Goal: Transaction & Acquisition: Purchase product/service

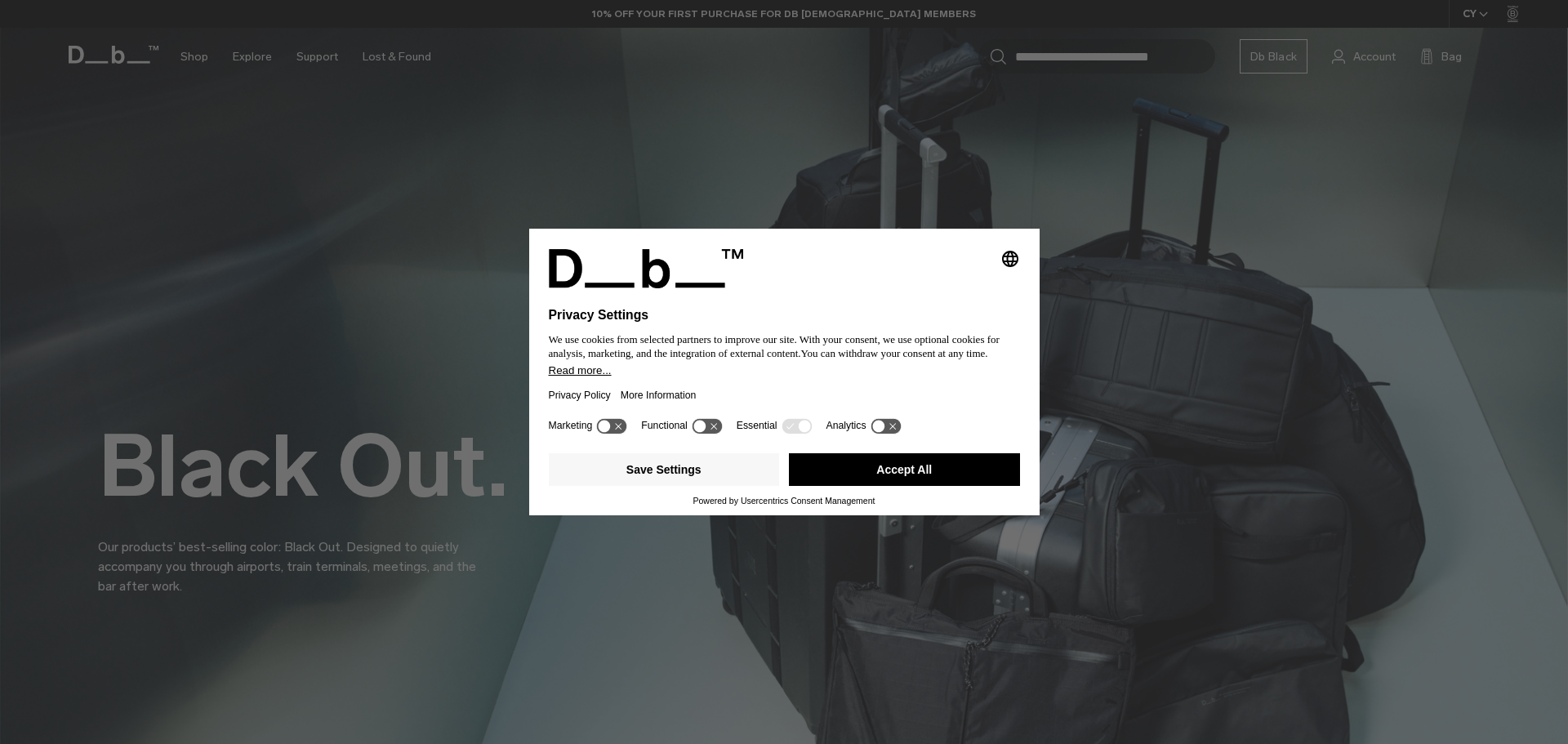
click at [913, 464] on button "Accept All" at bounding box center [904, 470] width 231 height 33
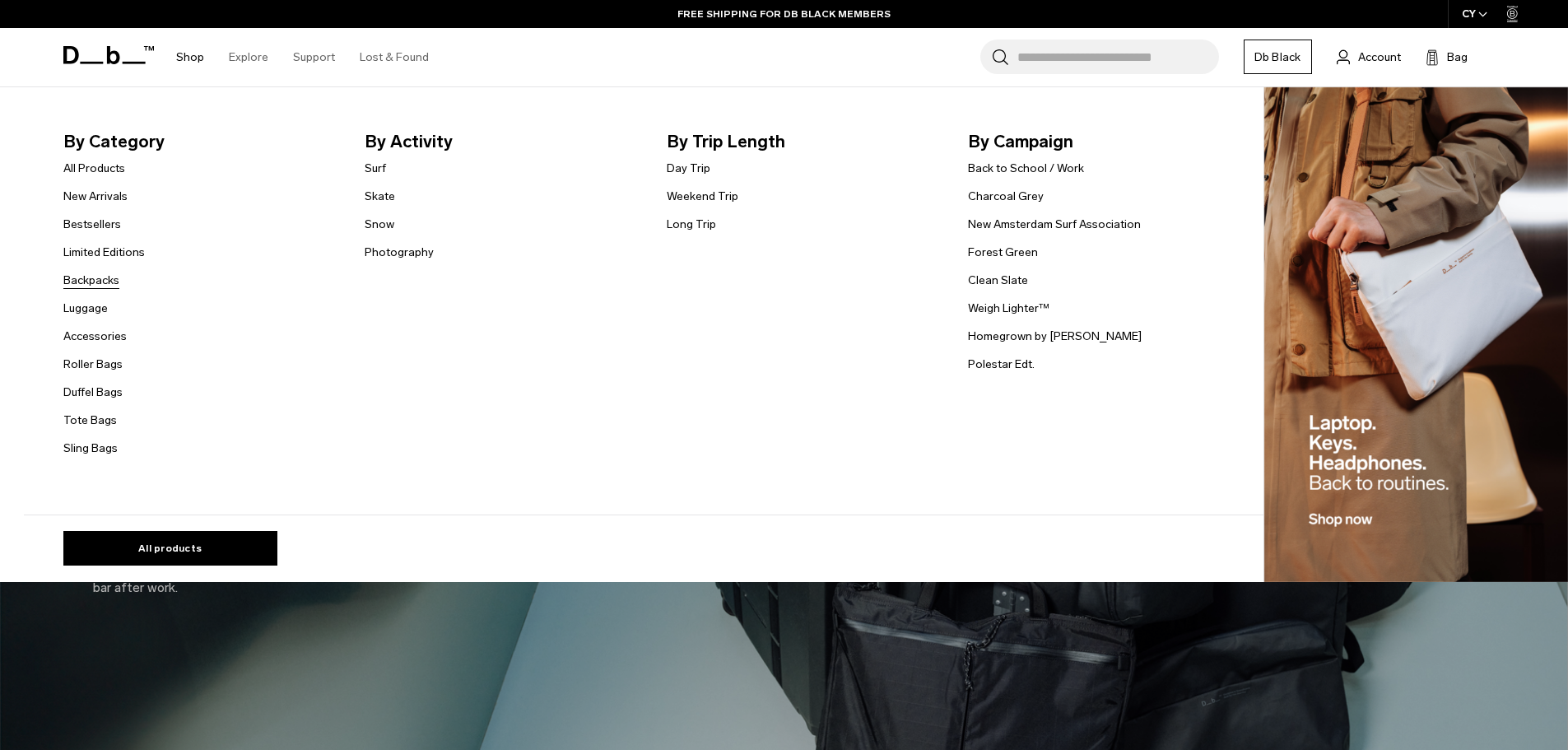
click at [103, 286] on link "Backpacks" at bounding box center [91, 280] width 56 height 18
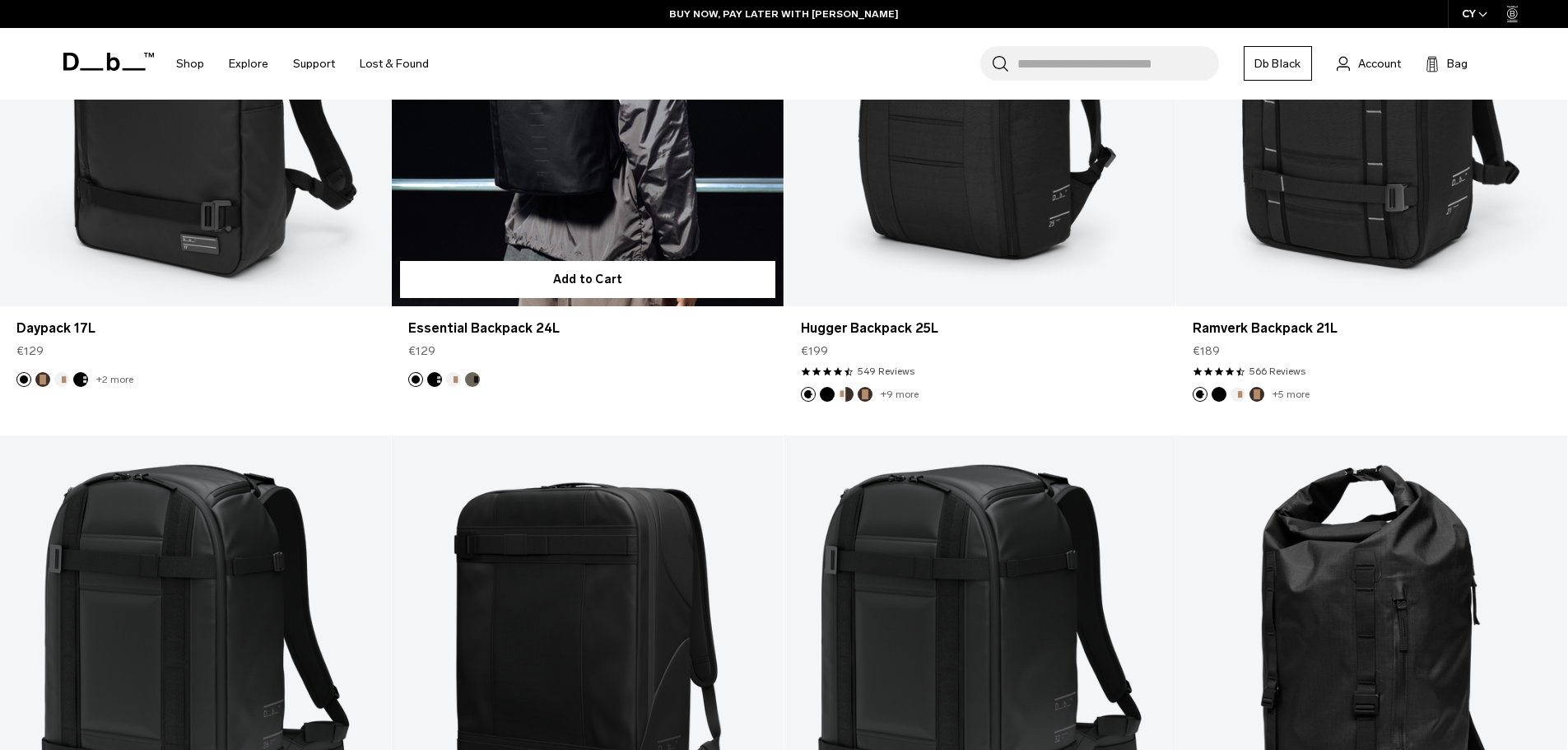
scroll to position [2551, 0]
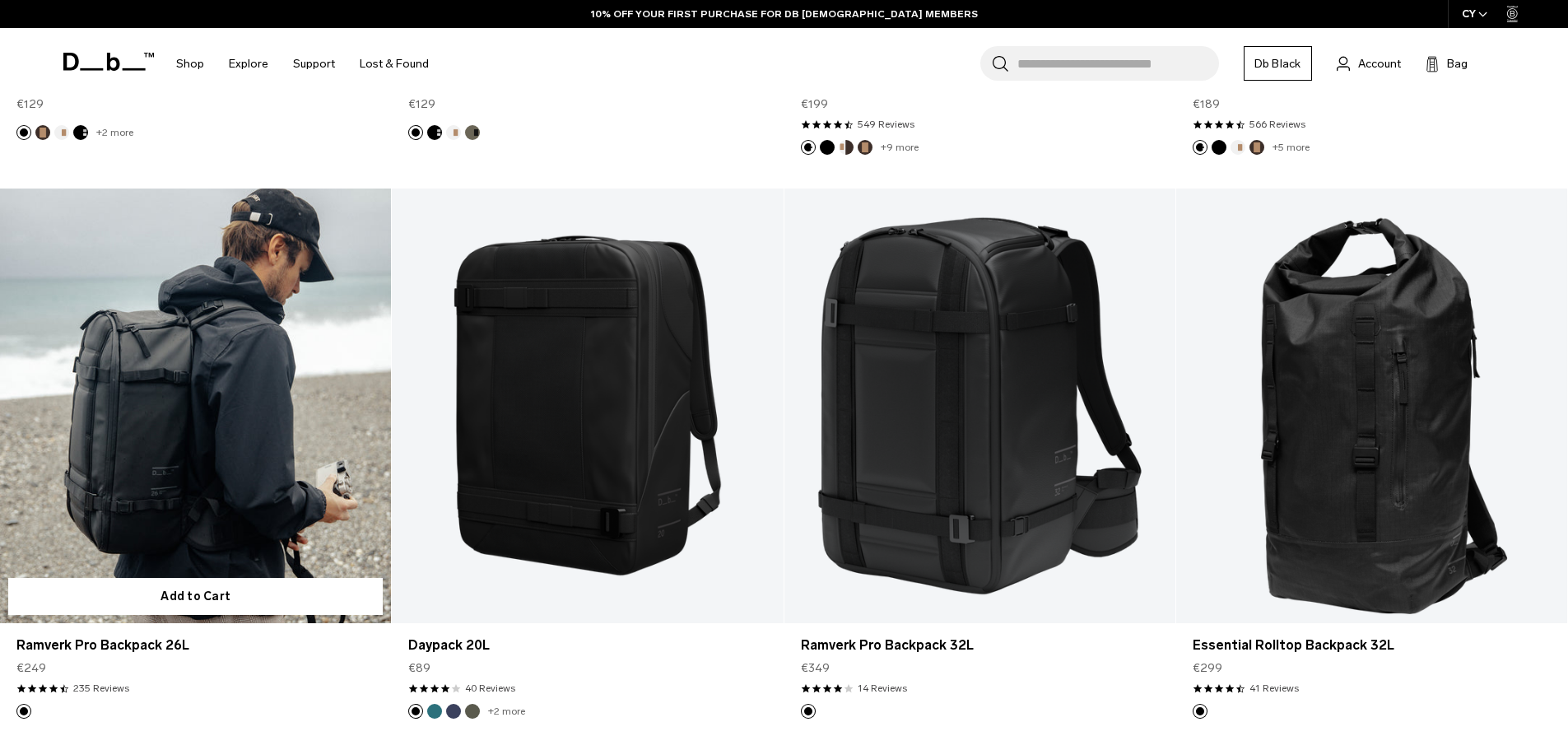
click at [247, 379] on link "Ramverk Pro Backpack 26L" at bounding box center [196, 405] width 391 height 435
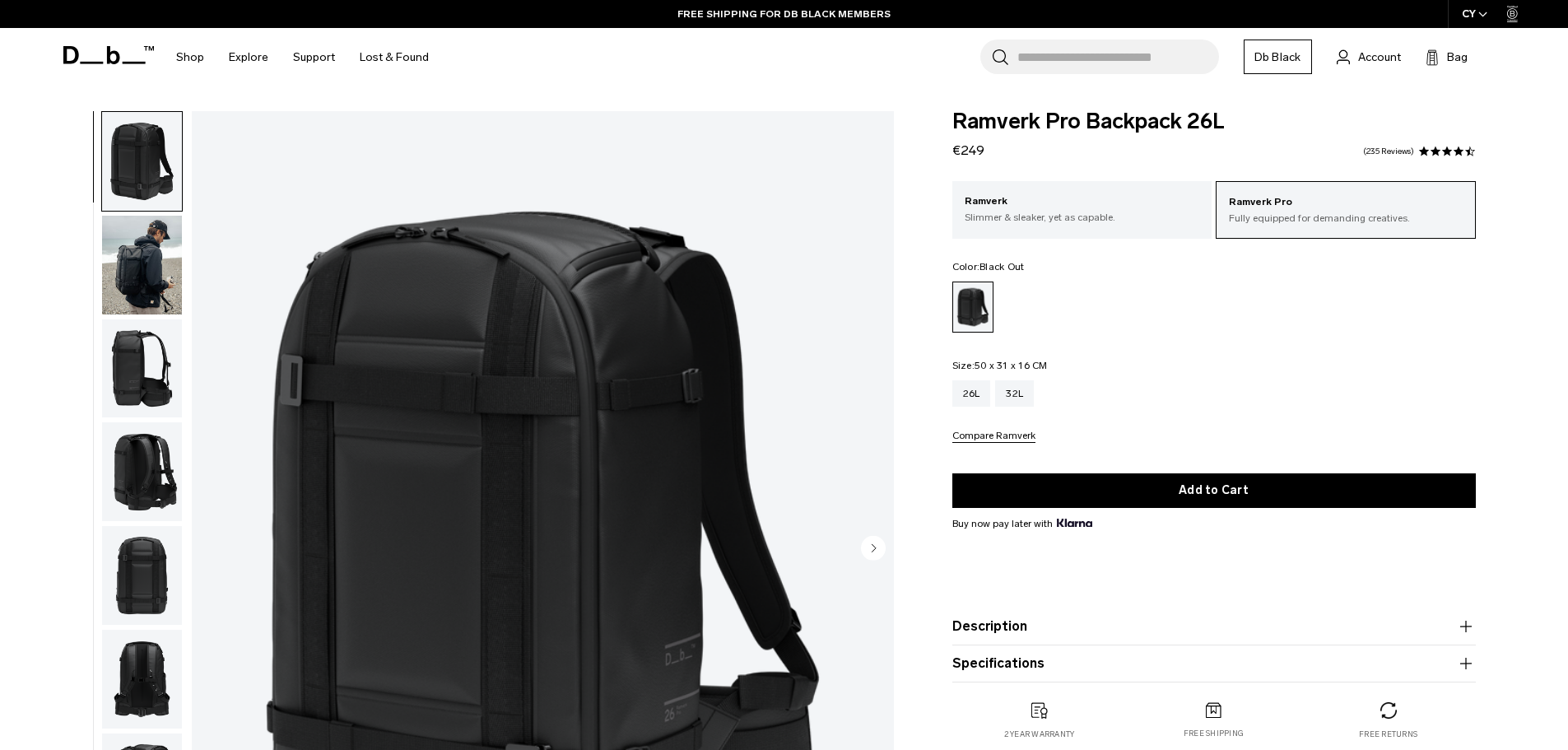
scroll to position [83, 0]
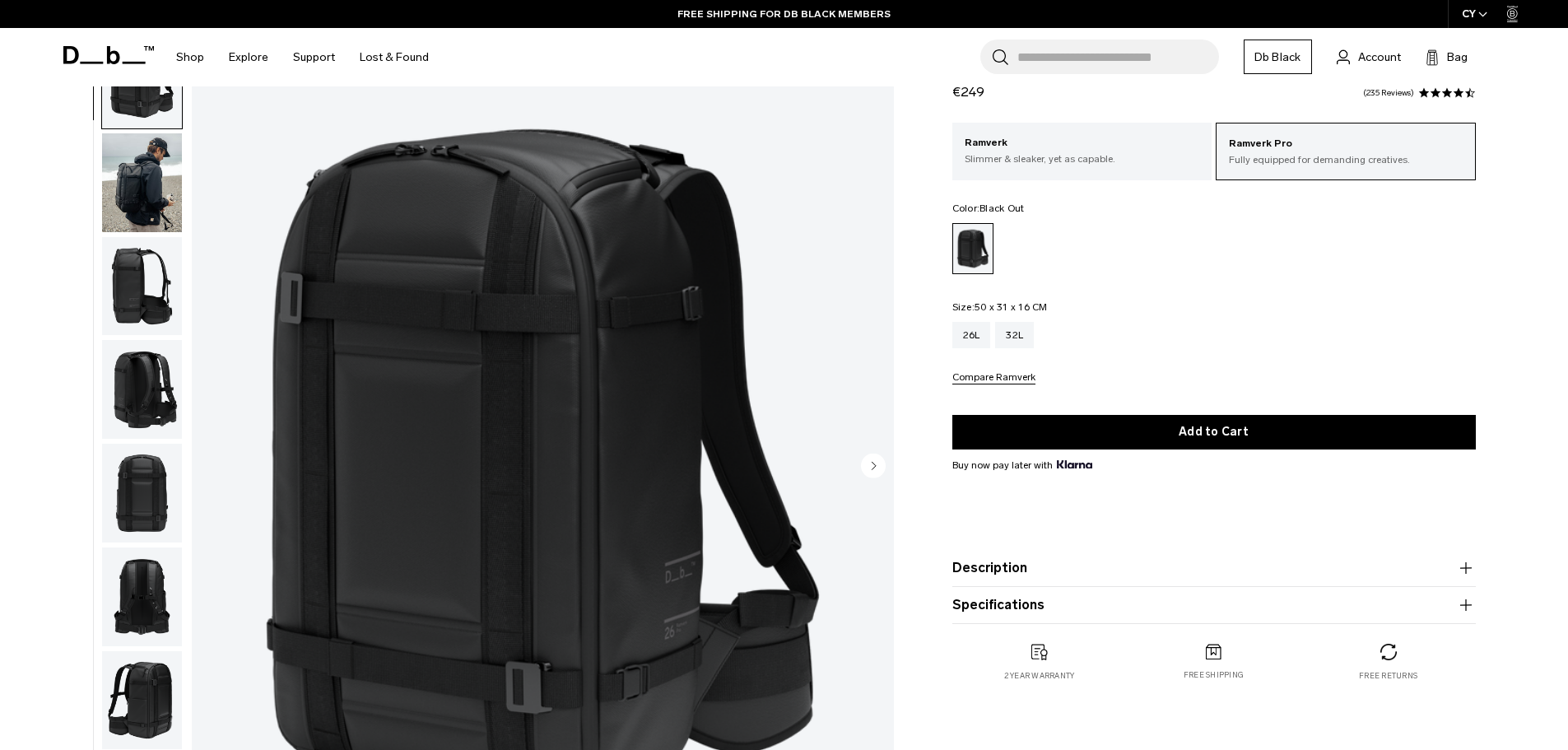
click at [151, 298] on img "button" at bounding box center [142, 286] width 80 height 99
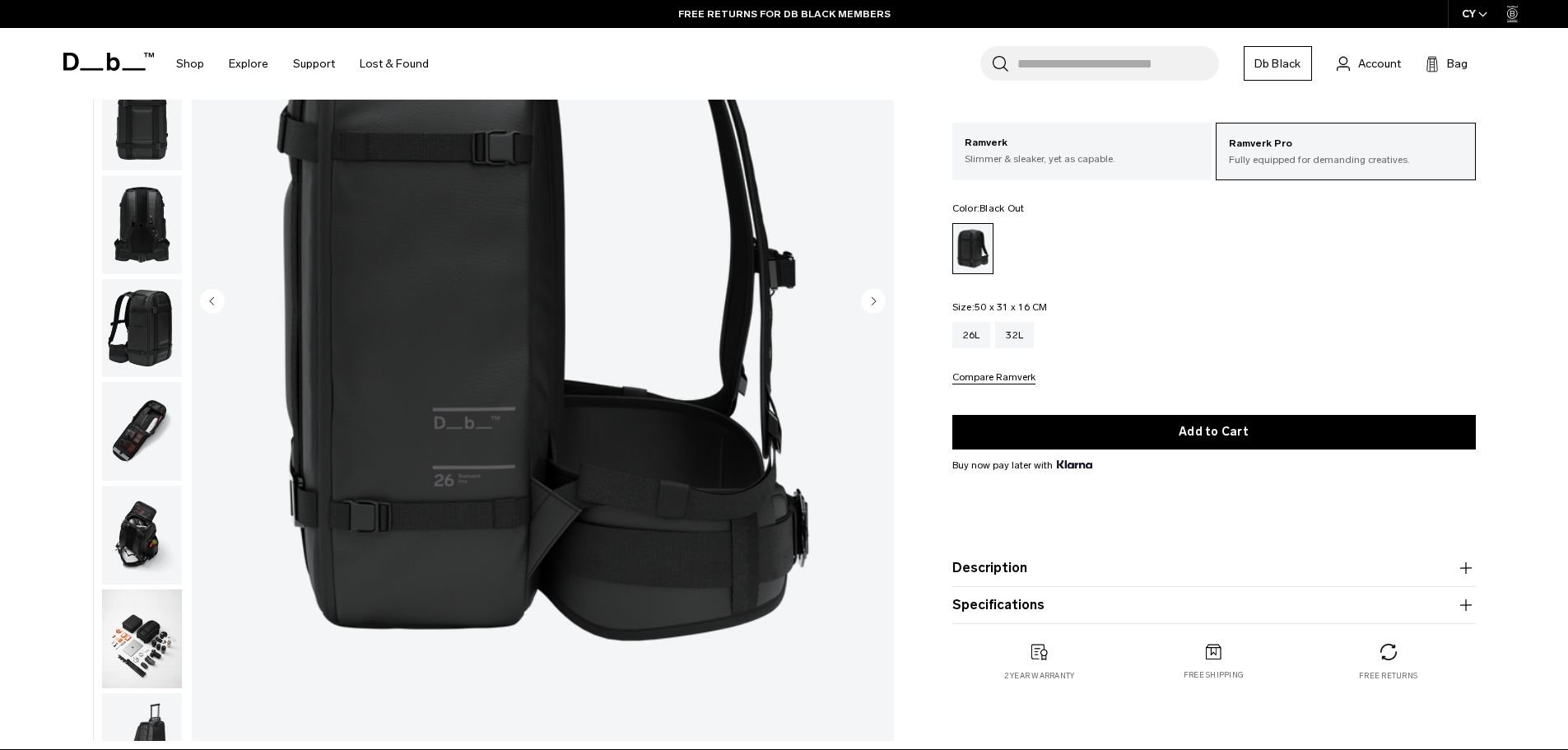
scroll to position [165, 0]
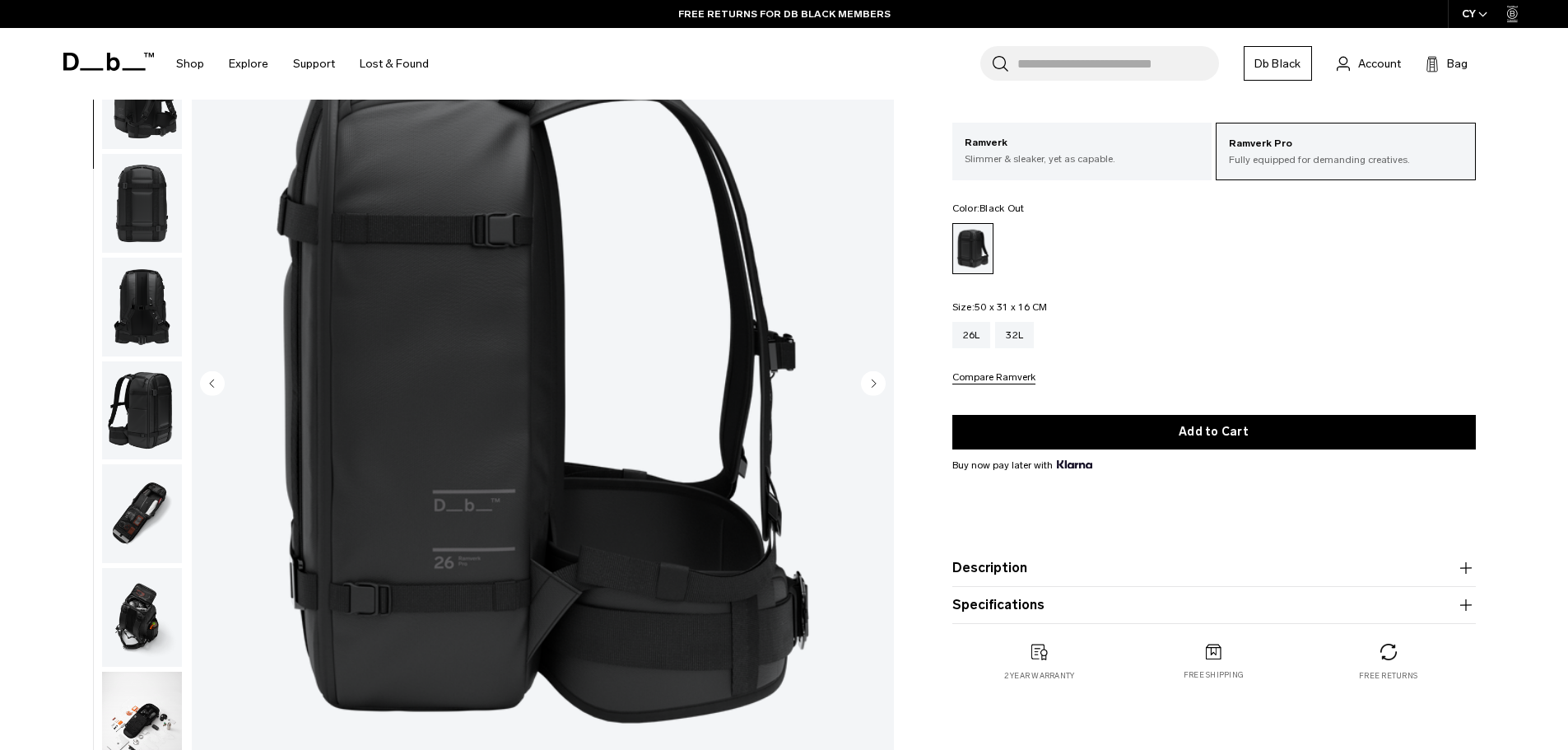
click at [159, 508] on img "button" at bounding box center [142, 514] width 80 height 99
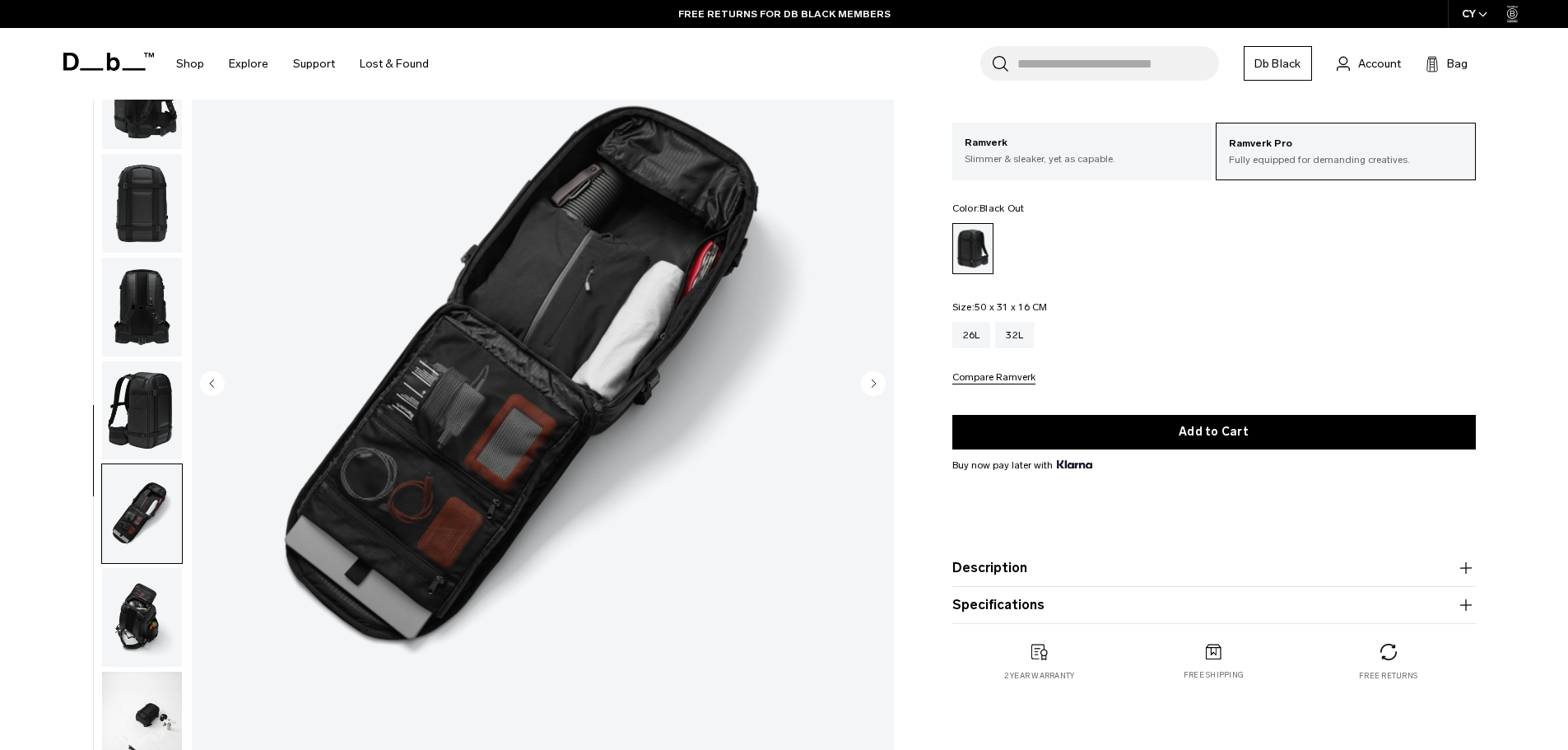
scroll to position [465, 0]
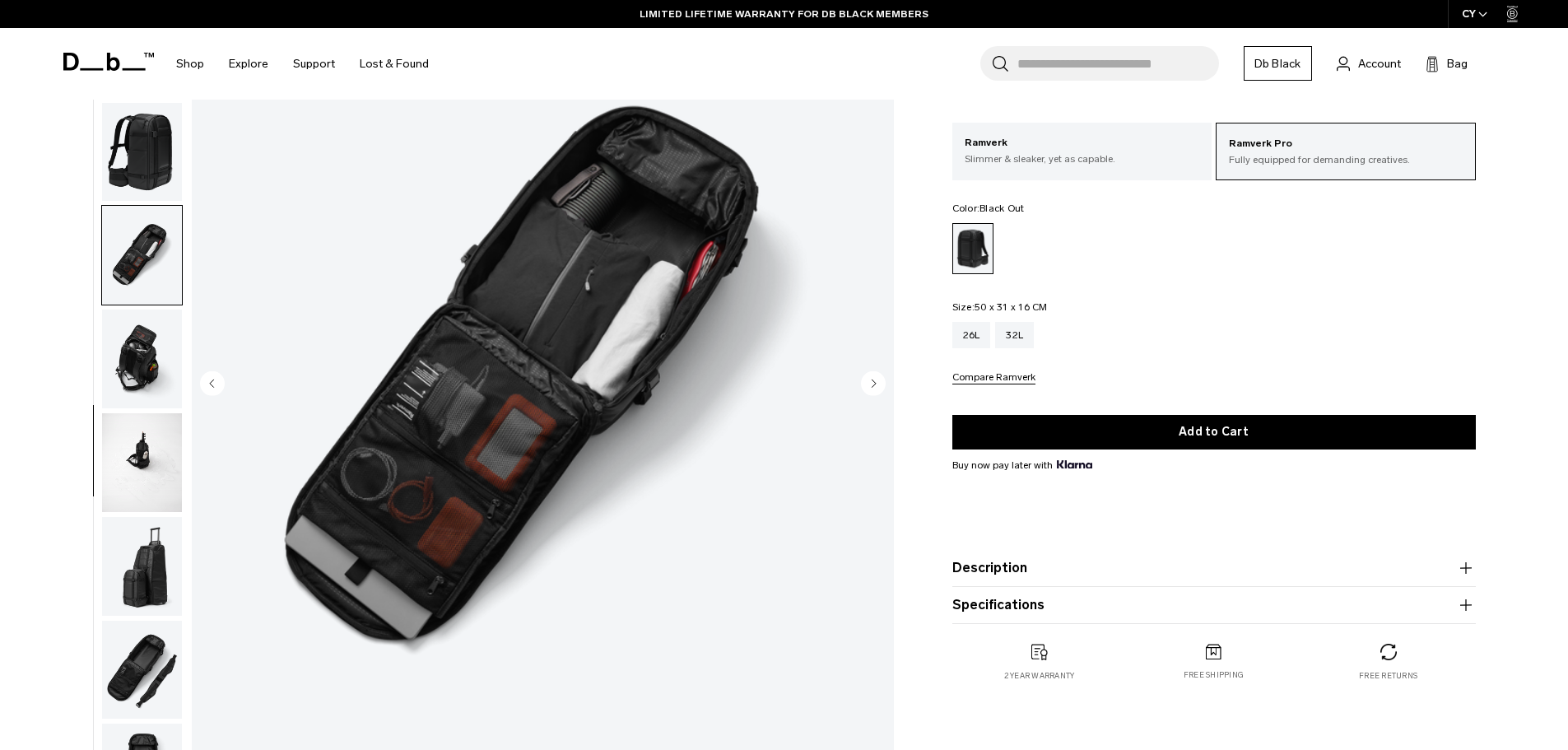
click at [154, 577] on img "button" at bounding box center [142, 566] width 80 height 99
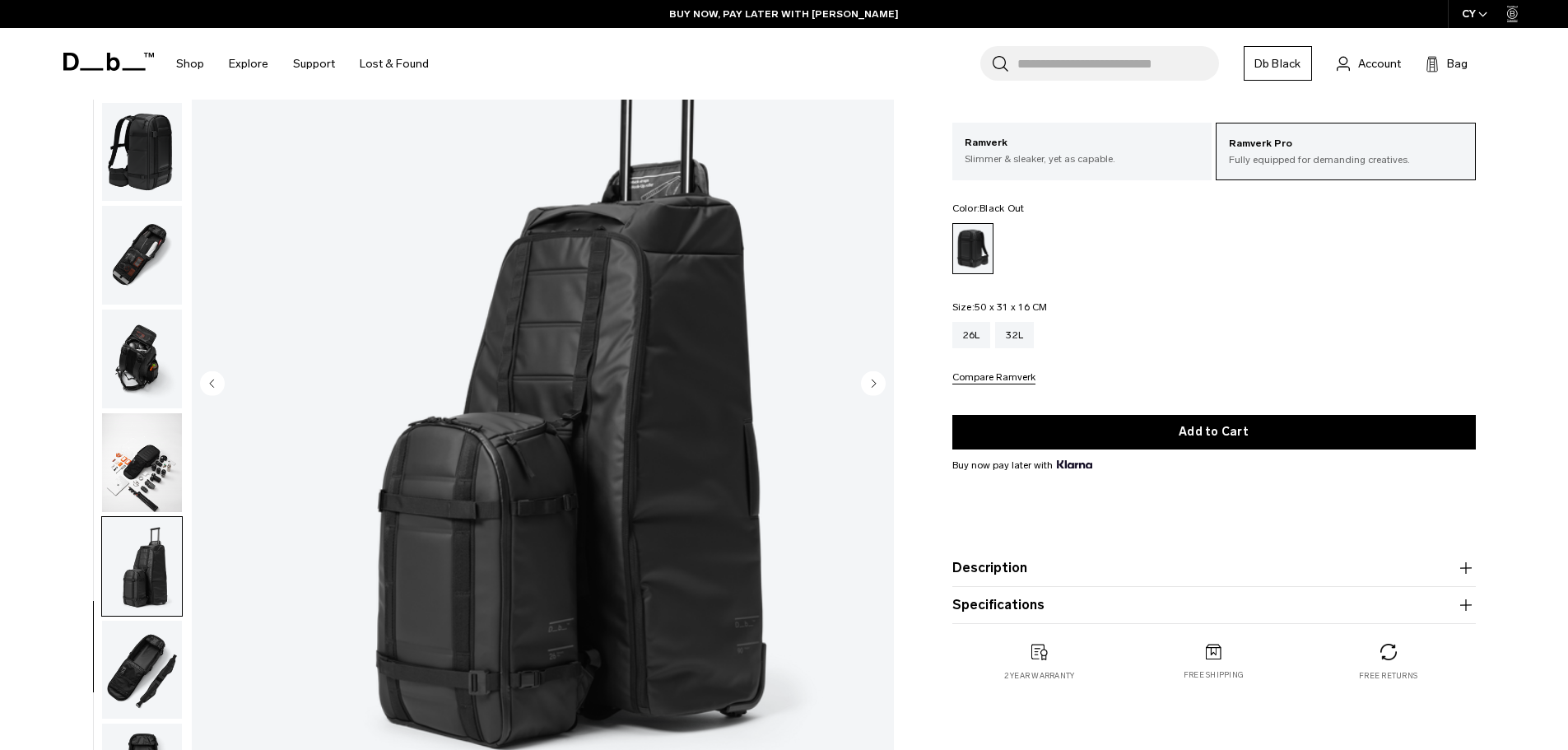
click at [151, 656] on img "button" at bounding box center [142, 669] width 80 height 99
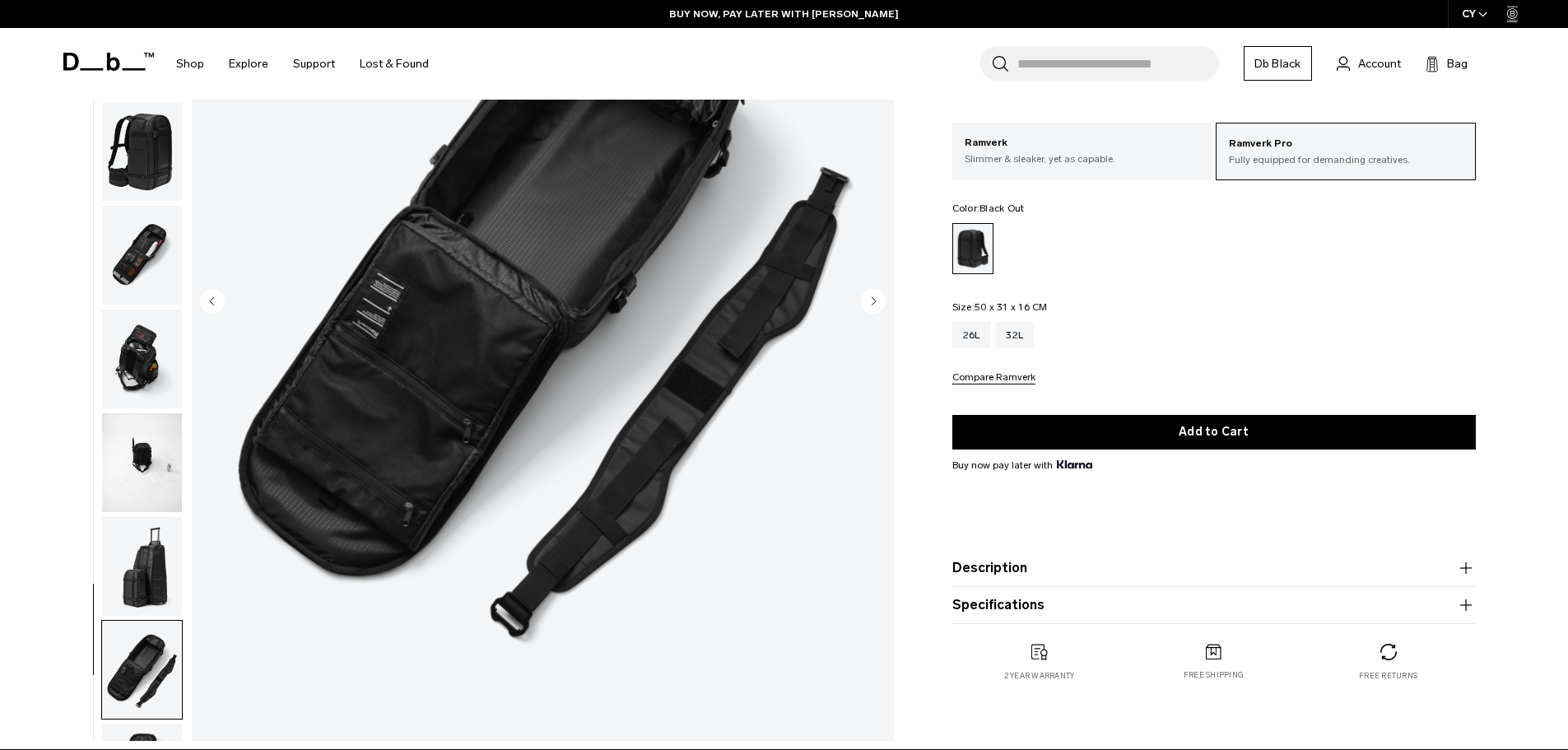
scroll to position [301, 0]
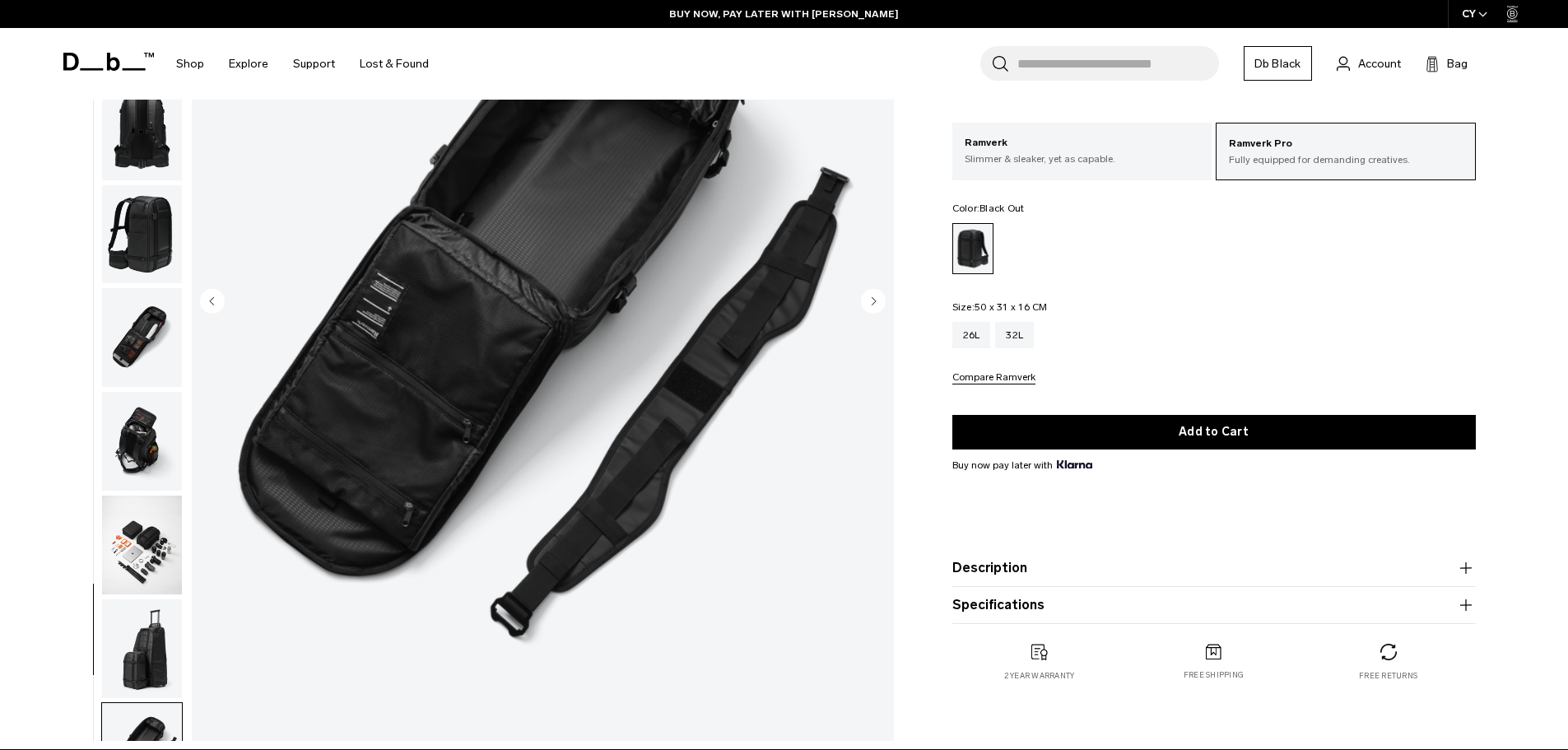
click at [143, 349] on img "button" at bounding box center [142, 337] width 80 height 99
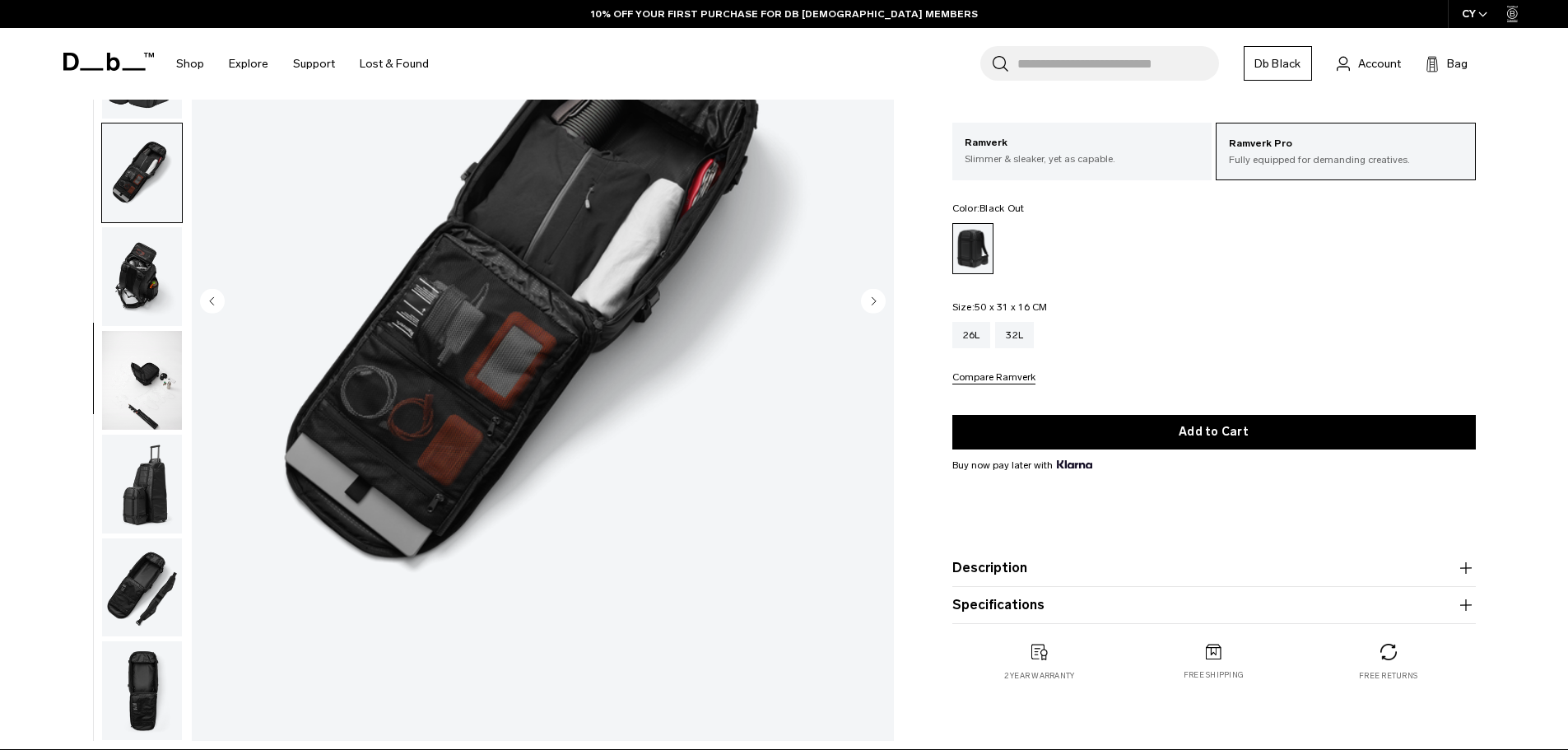
click at [158, 250] on img "button" at bounding box center [142, 276] width 80 height 99
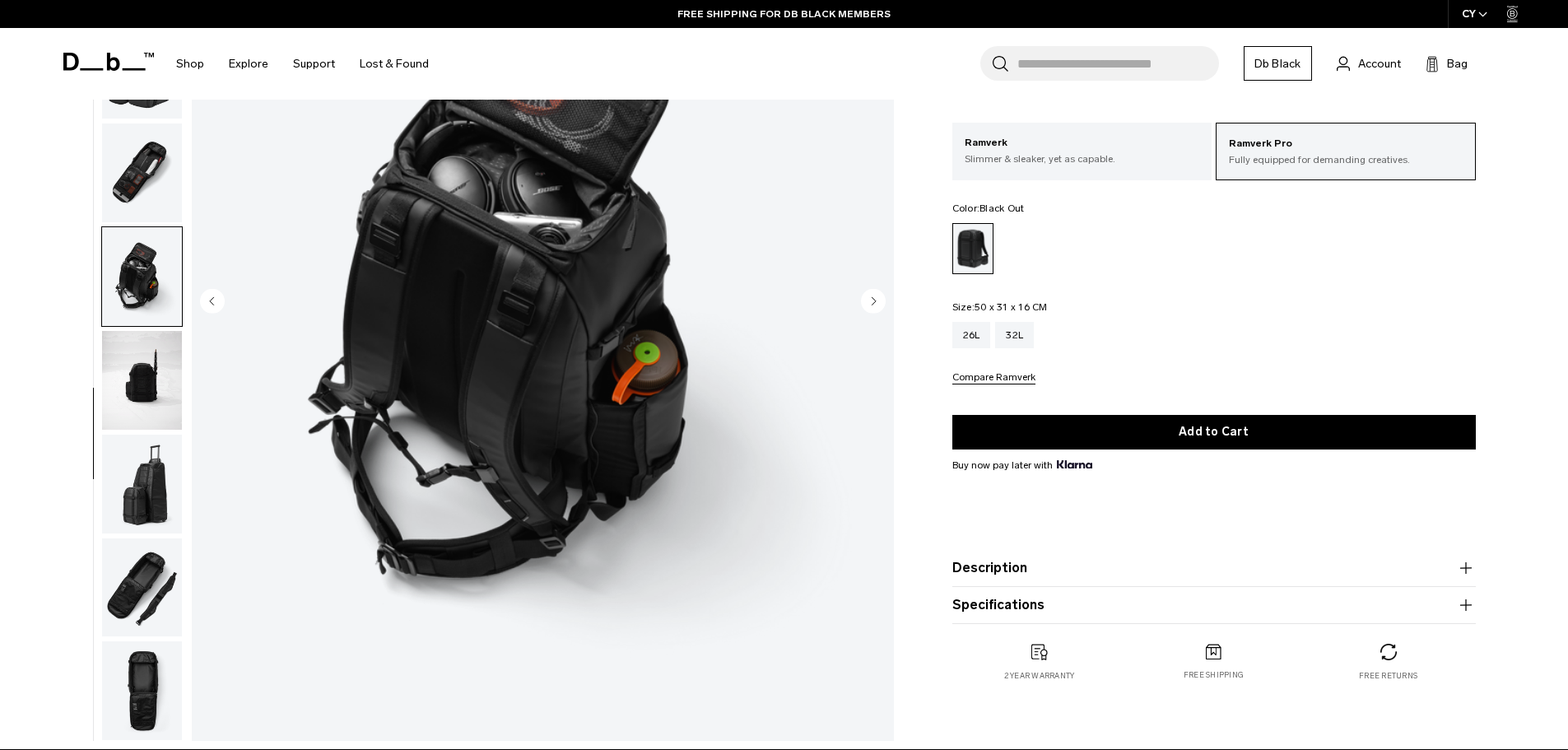
scroll to position [329, 0]
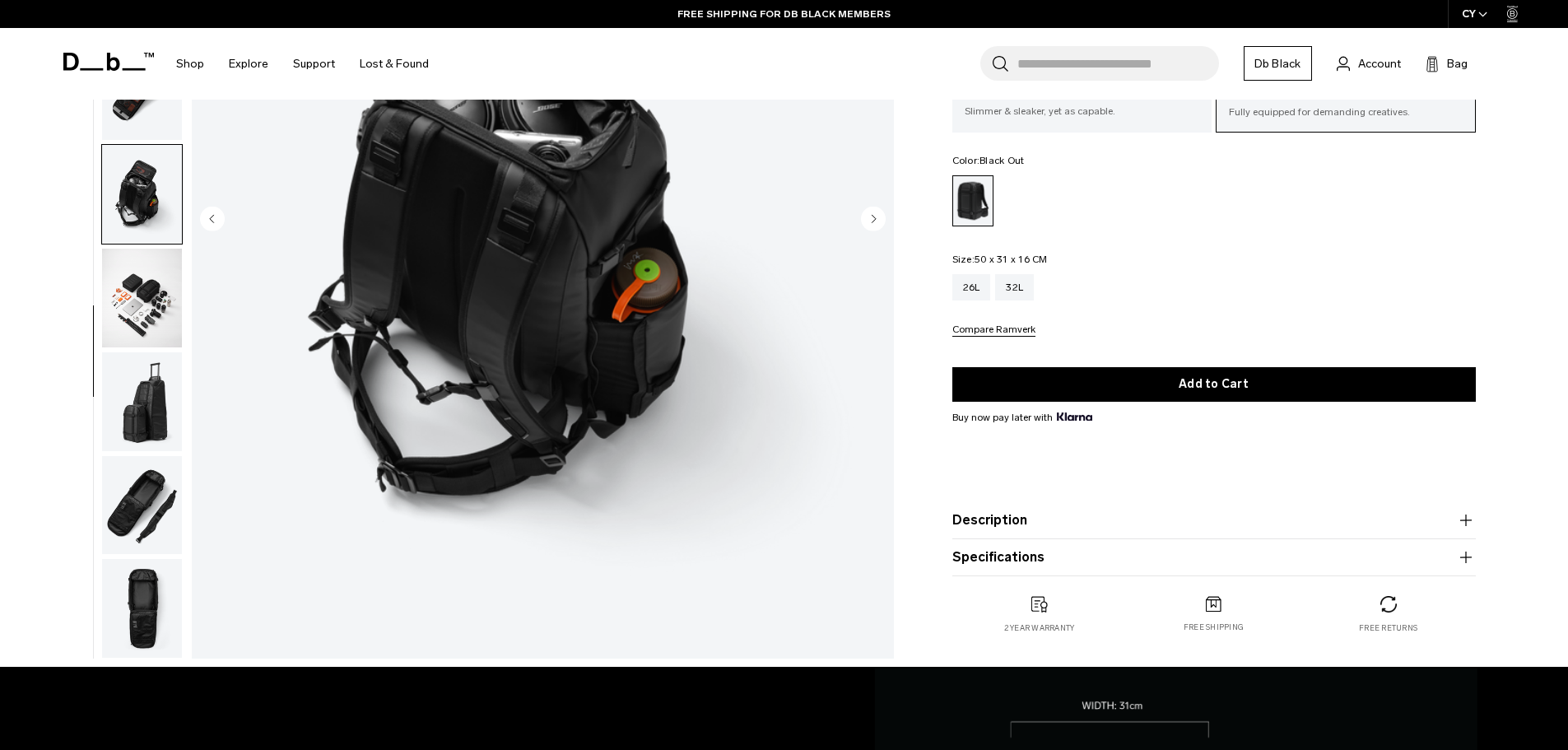
drag, startPoint x: 154, startPoint y: 614, endPoint x: 56, endPoint y: 510, distance: 142.9
click at [47, 503] on div "09 / 13" at bounding box center [473, 224] width 860 height 884
click at [135, 562] on img "button" at bounding box center [142, 608] width 80 height 99
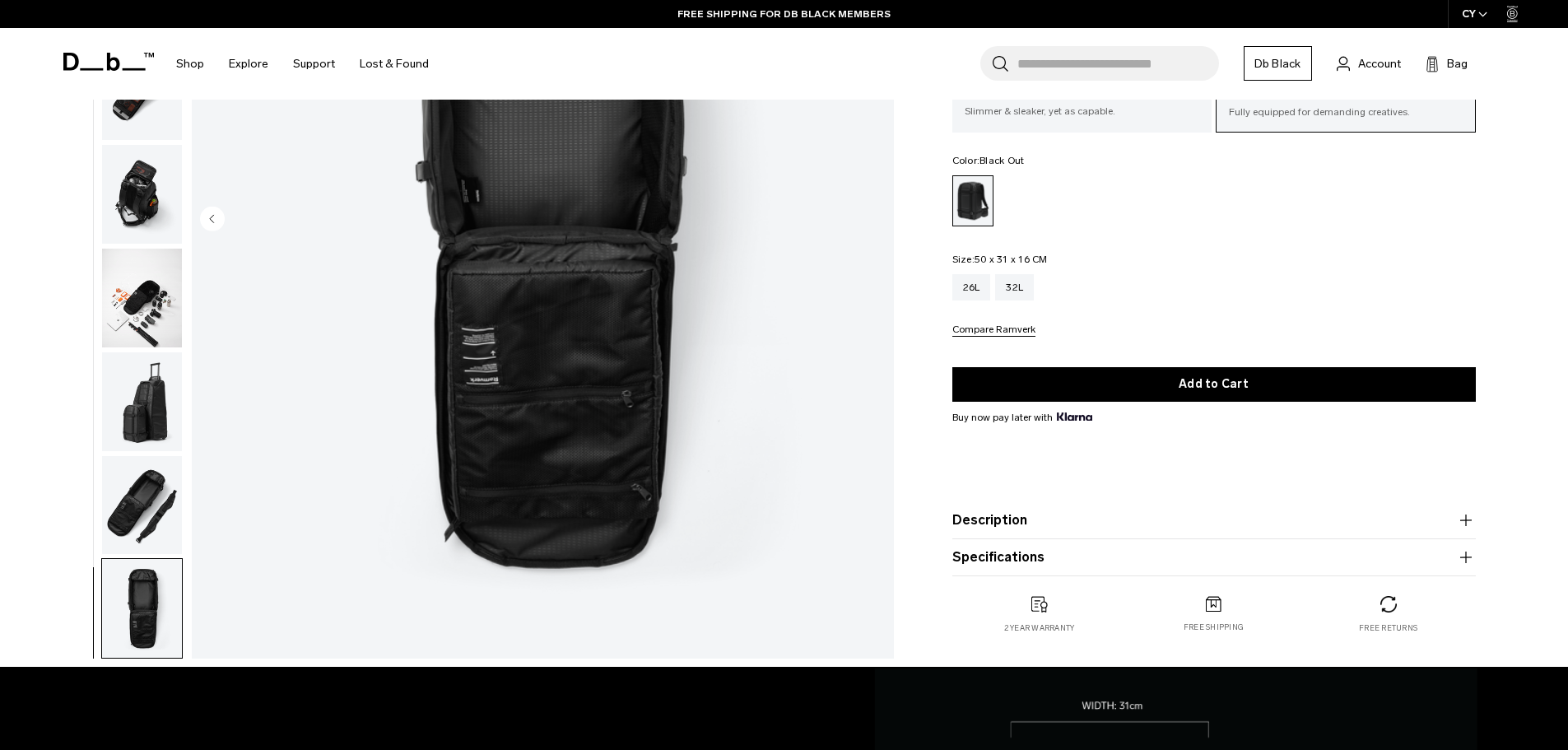
click at [125, 506] on img "button" at bounding box center [142, 505] width 80 height 99
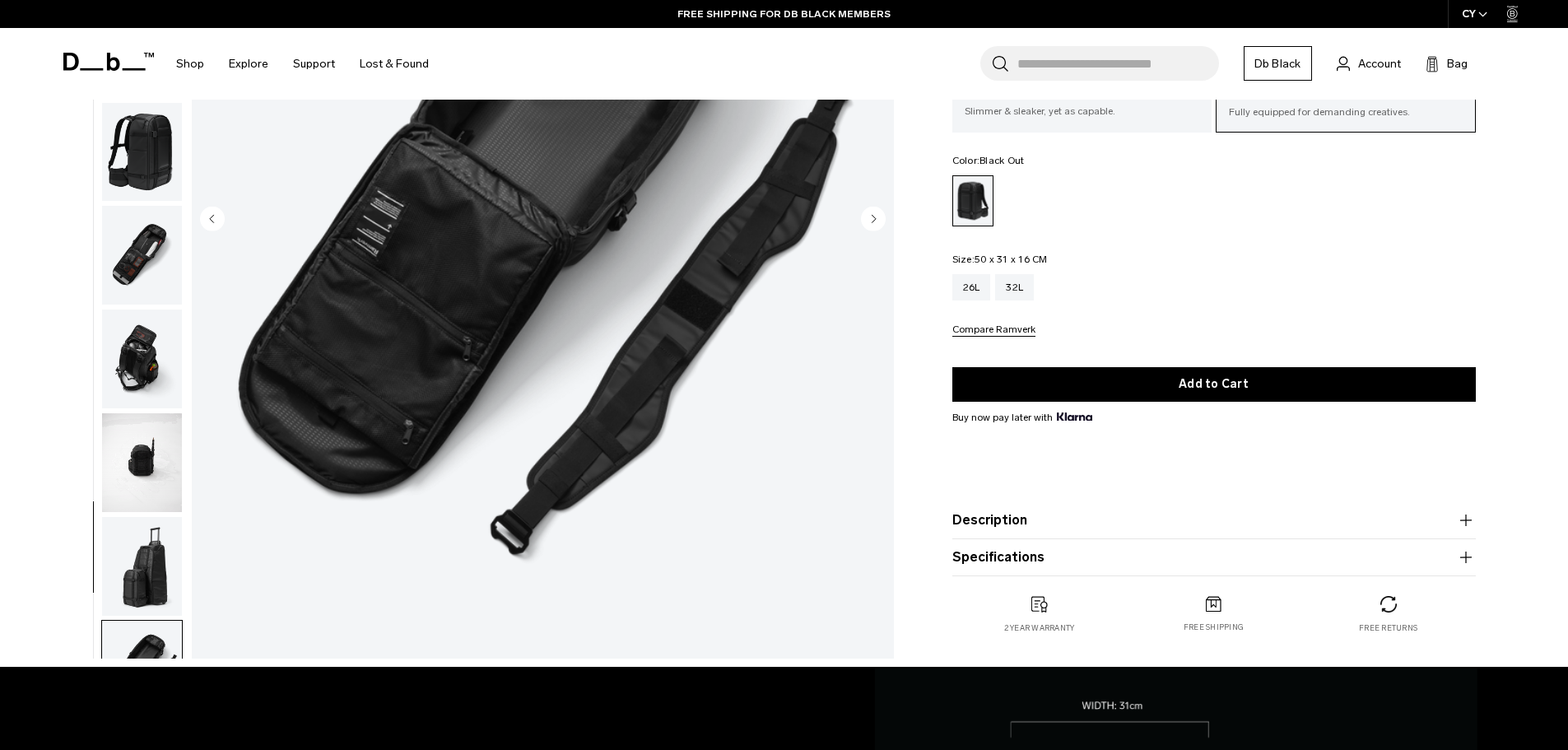
scroll to position [247, 0]
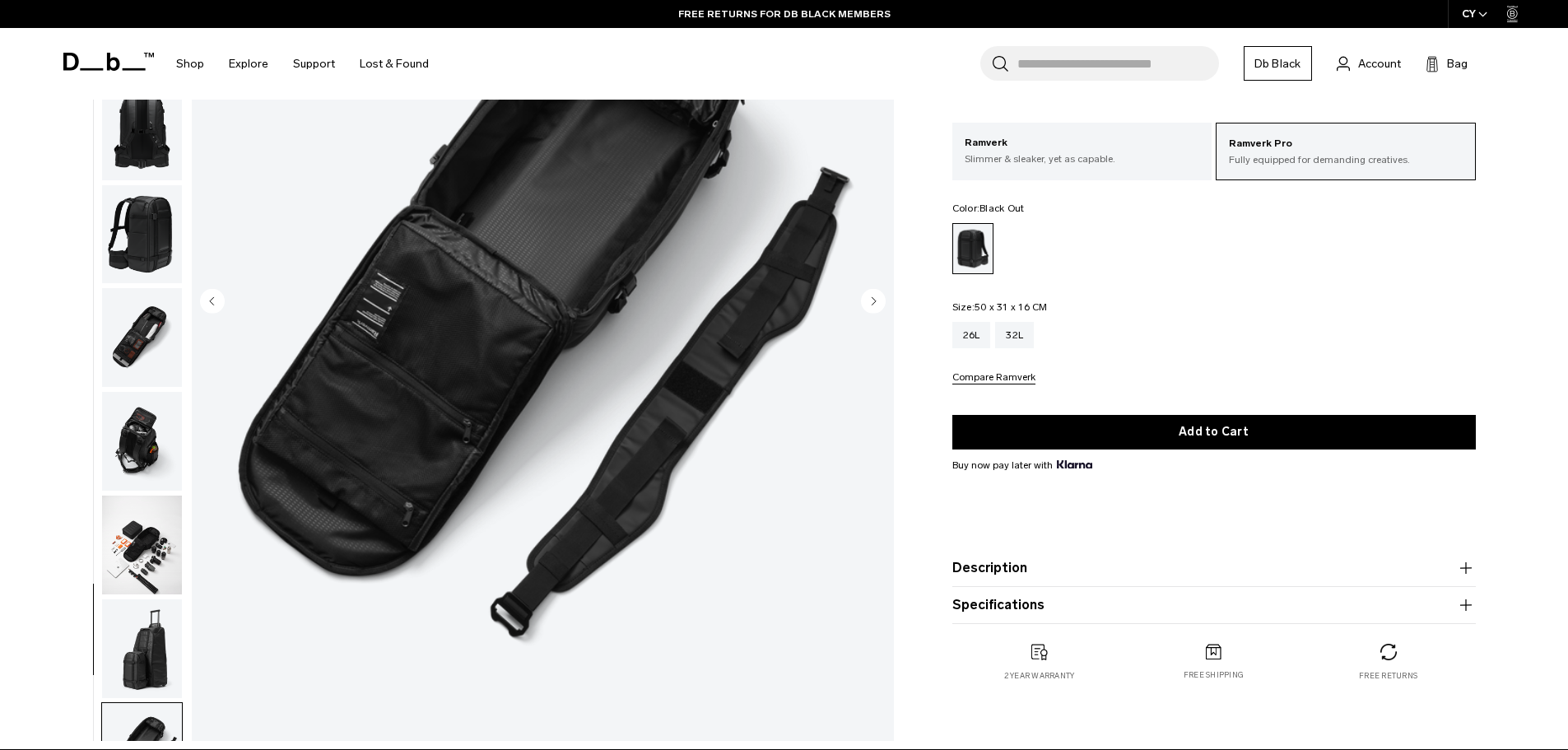
click at [140, 248] on img "button" at bounding box center [142, 235] width 80 height 99
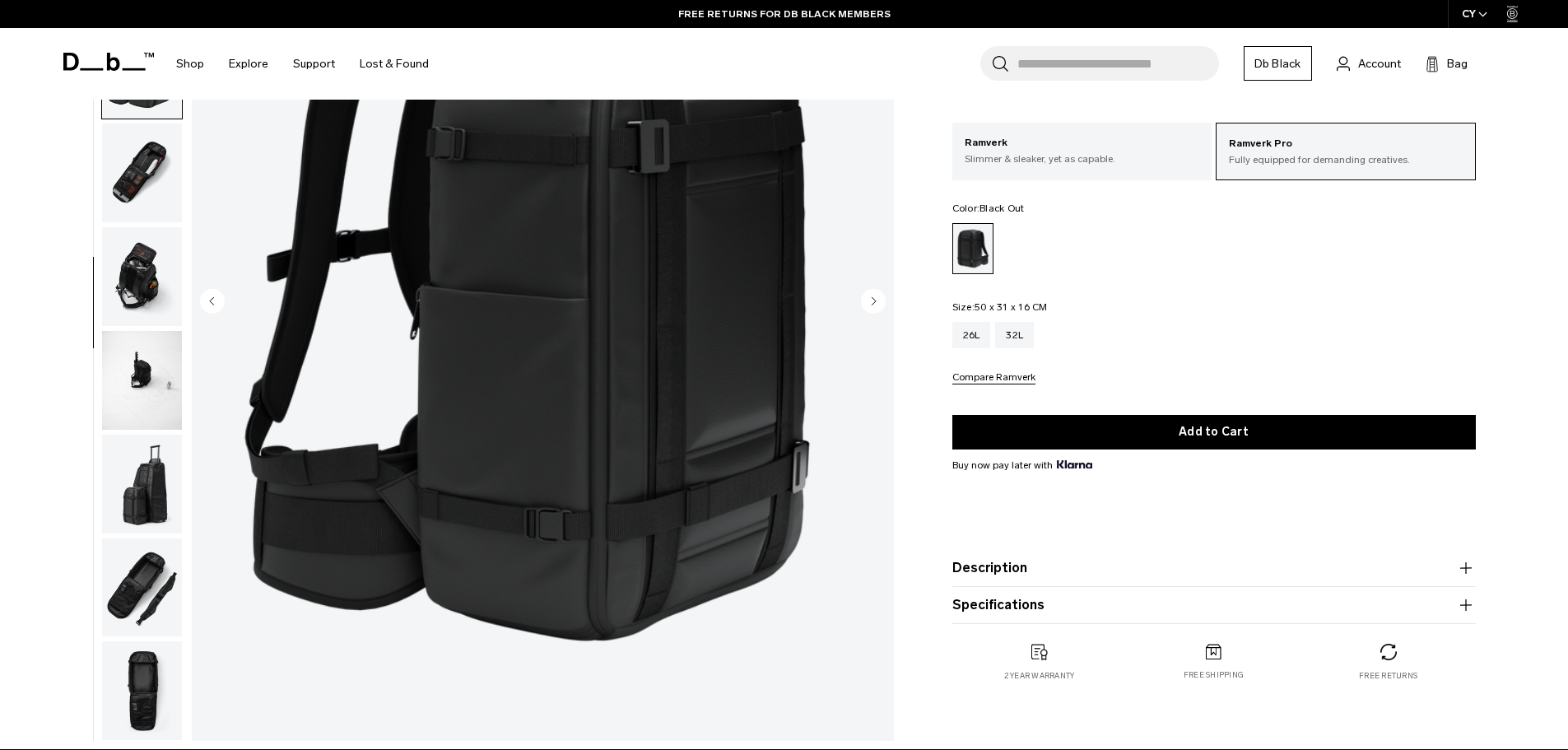
scroll to position [165, 0]
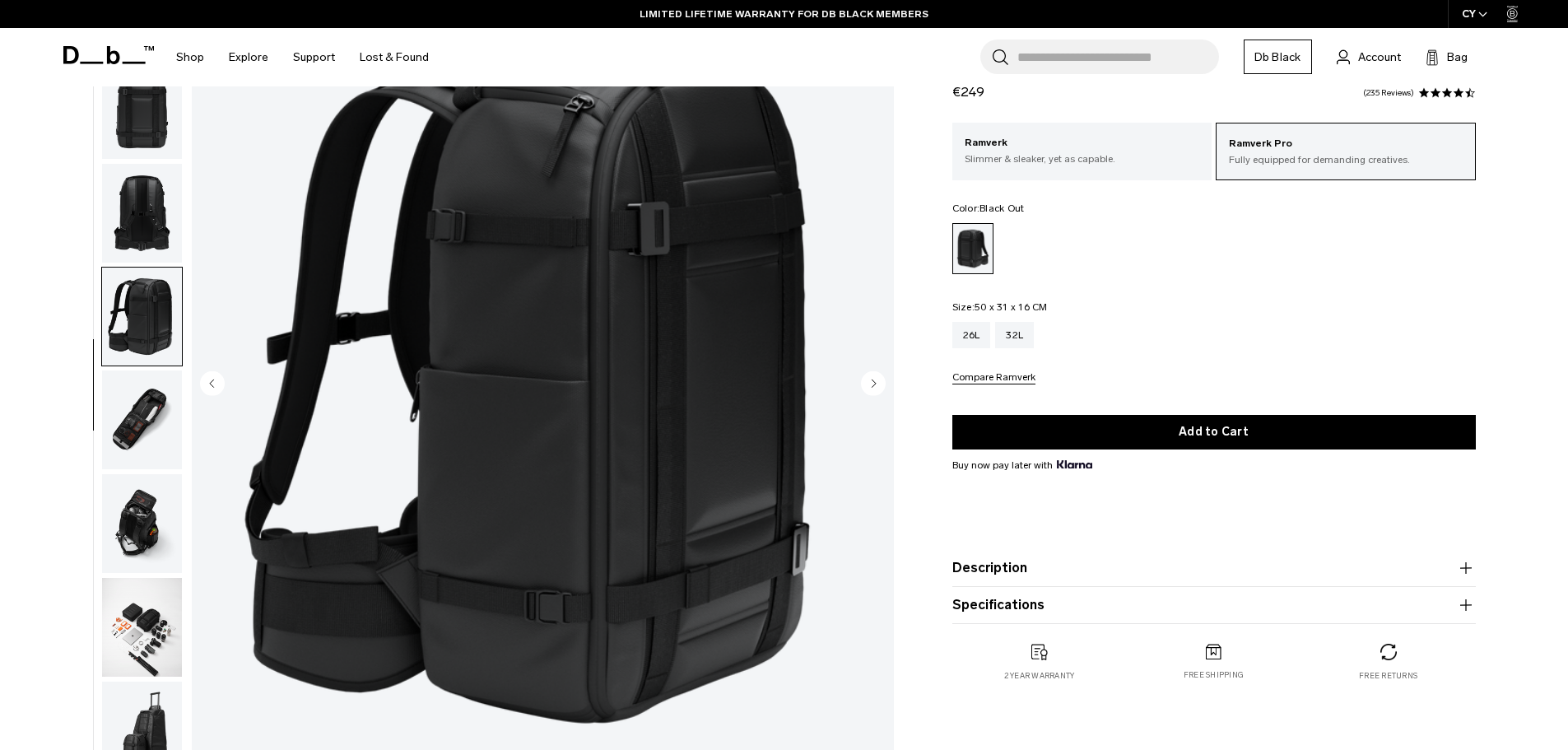
click at [150, 204] on img "button" at bounding box center [142, 213] width 80 height 99
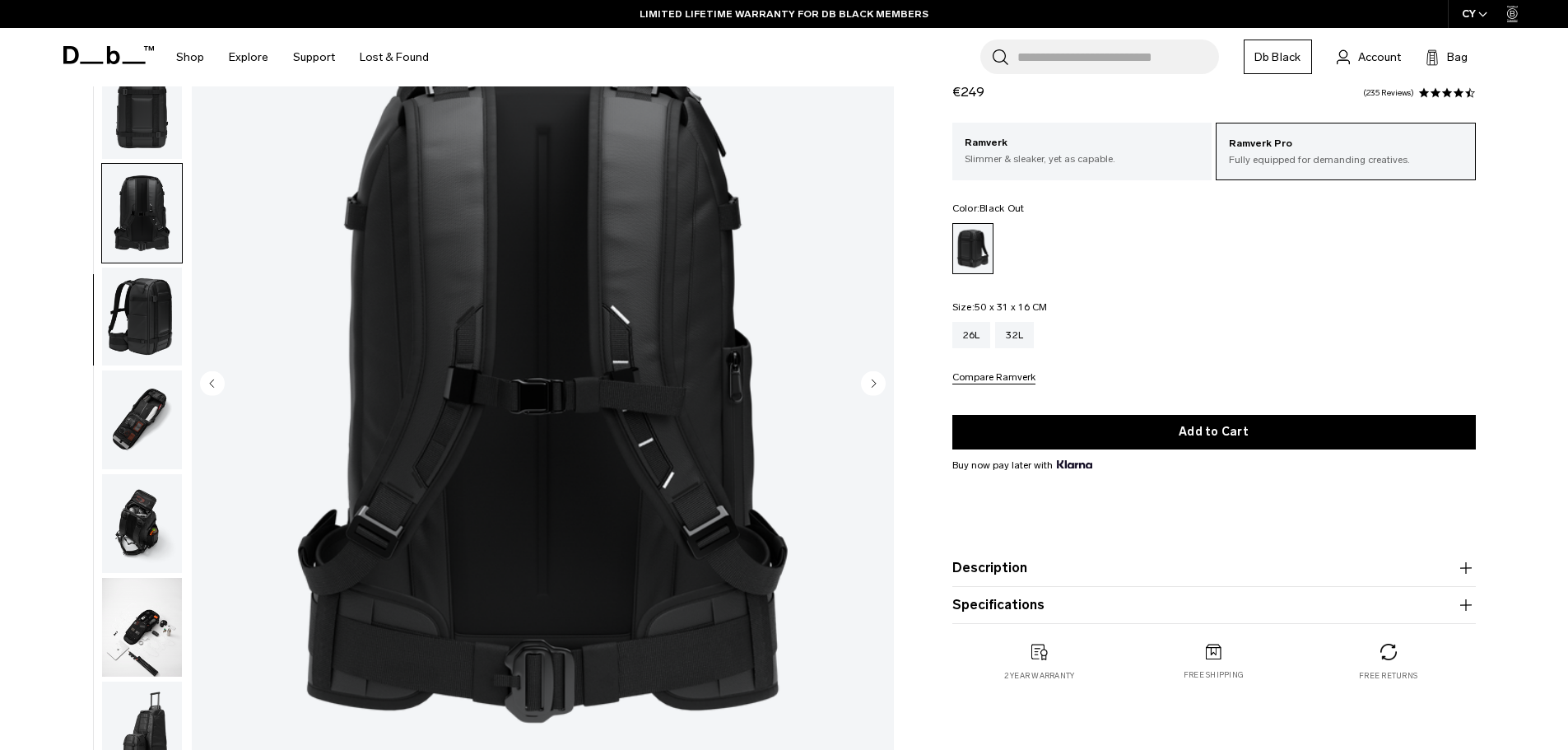
scroll to position [465, 0]
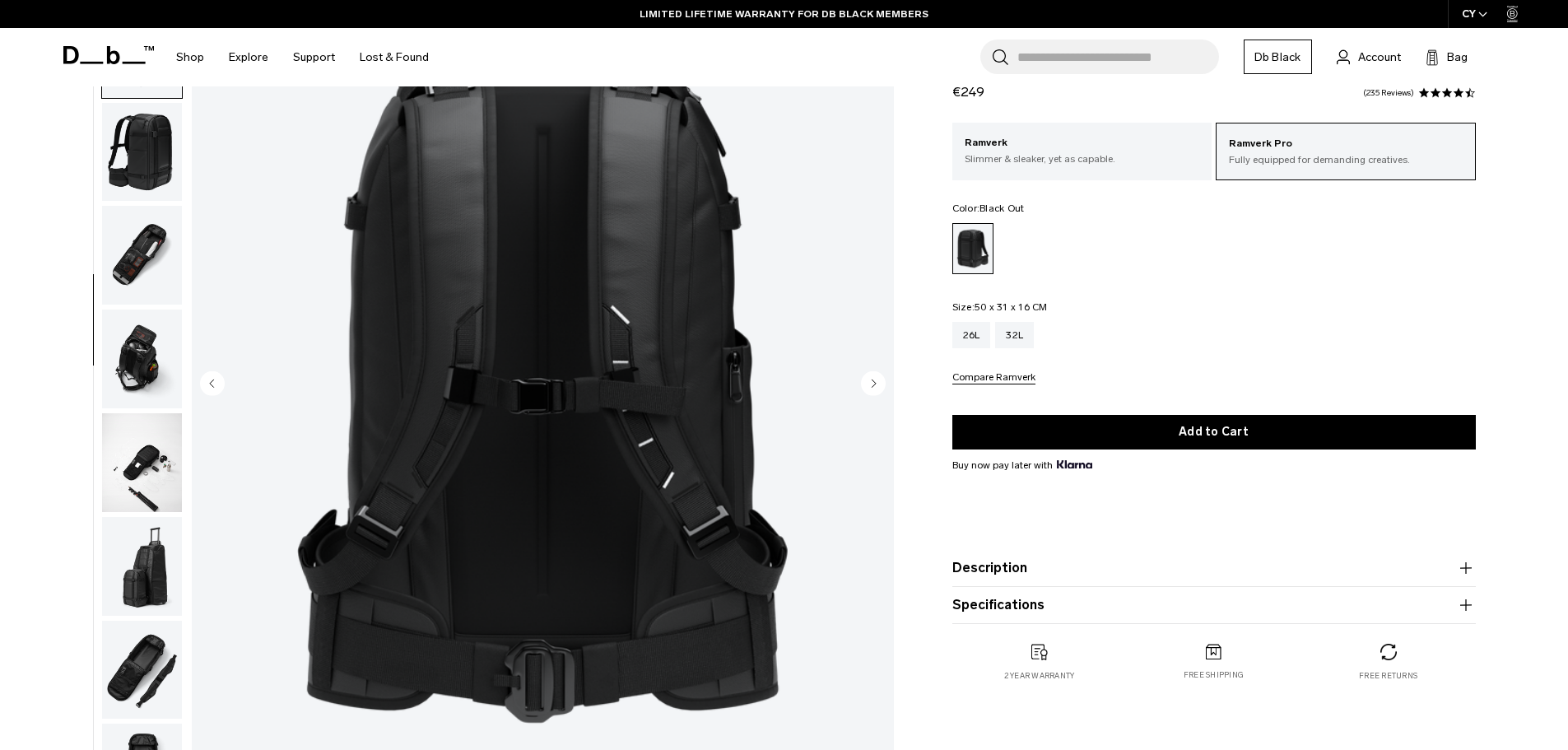
click at [137, 269] on img "button" at bounding box center [142, 255] width 80 height 99
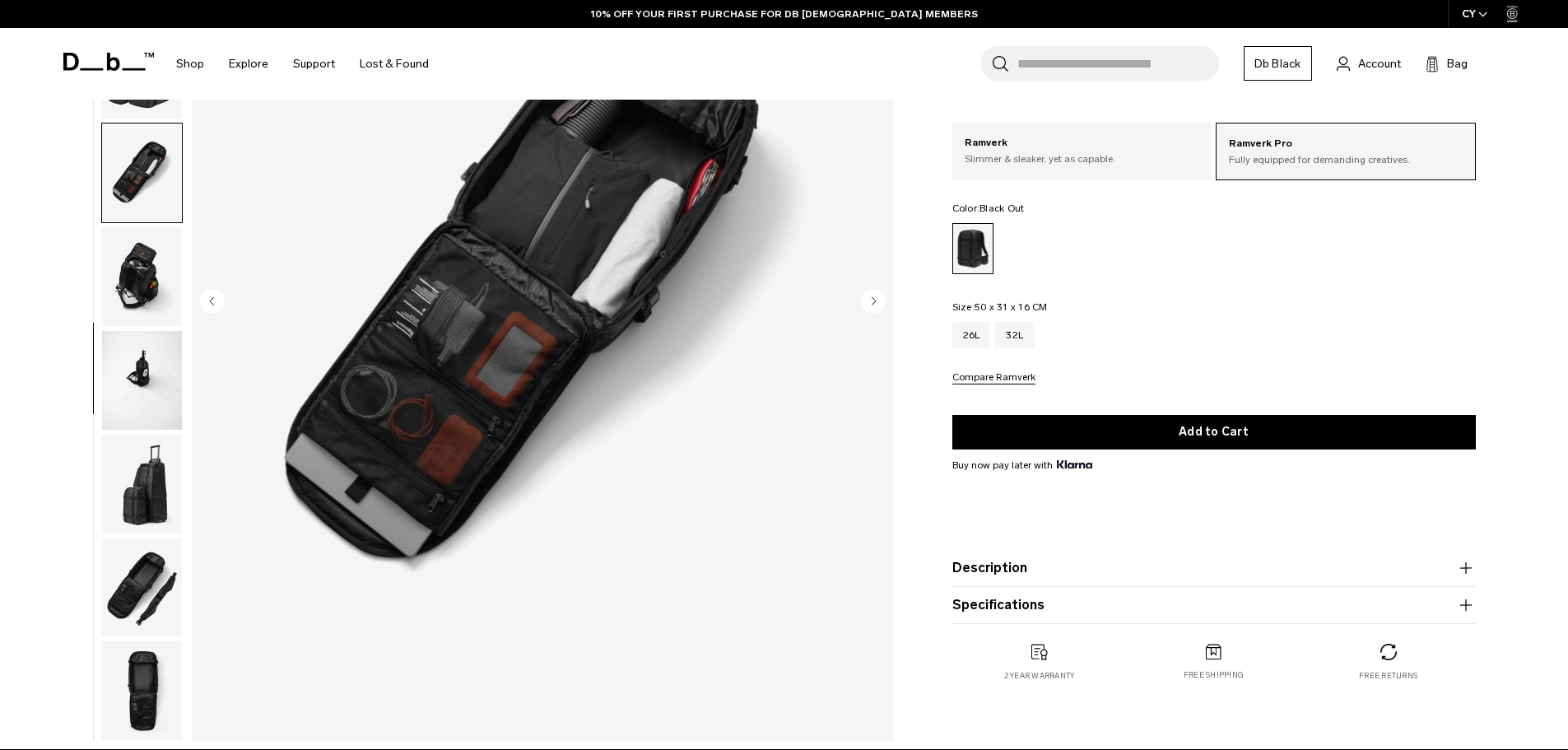
scroll to position [329, 0]
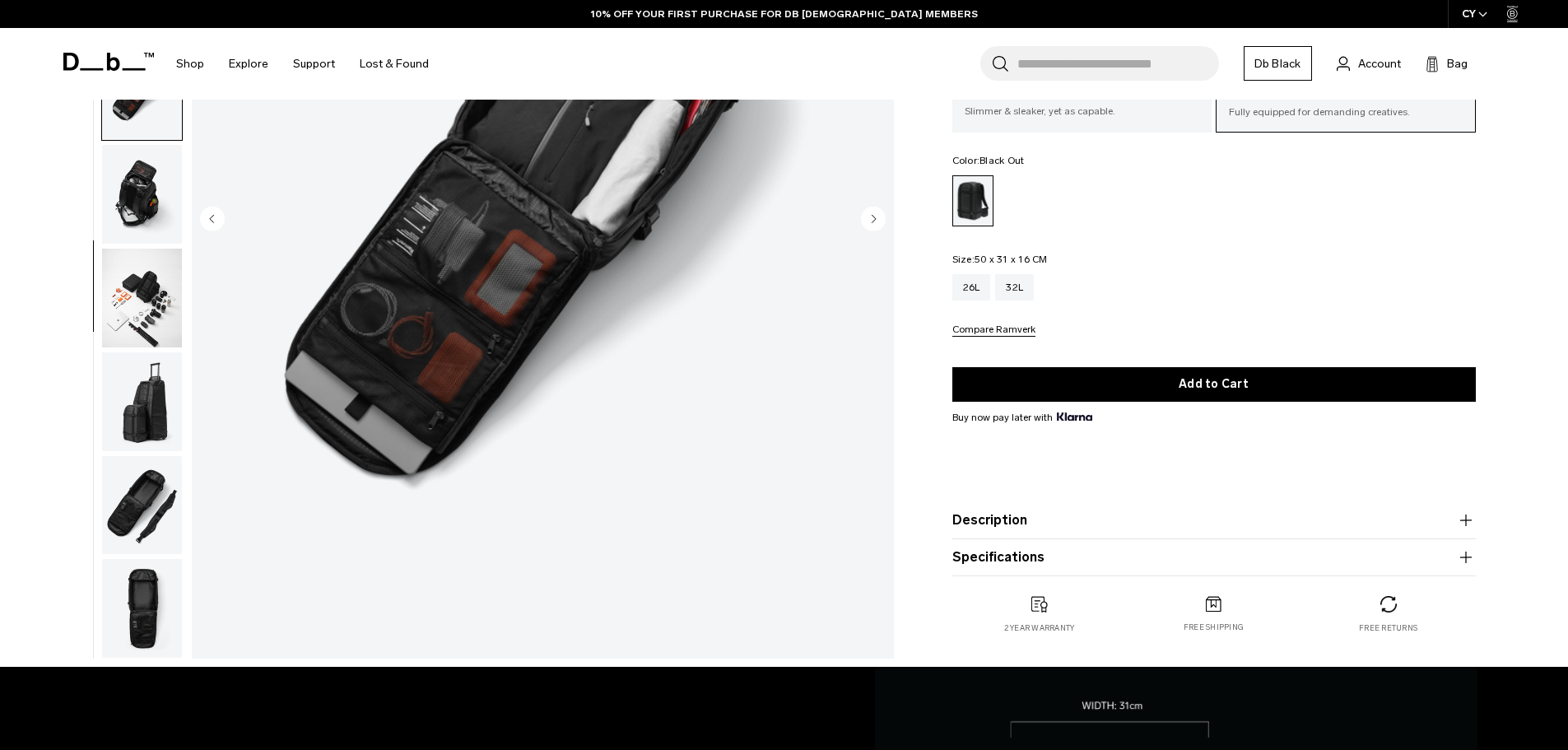
click at [151, 505] on img "button" at bounding box center [142, 505] width 80 height 99
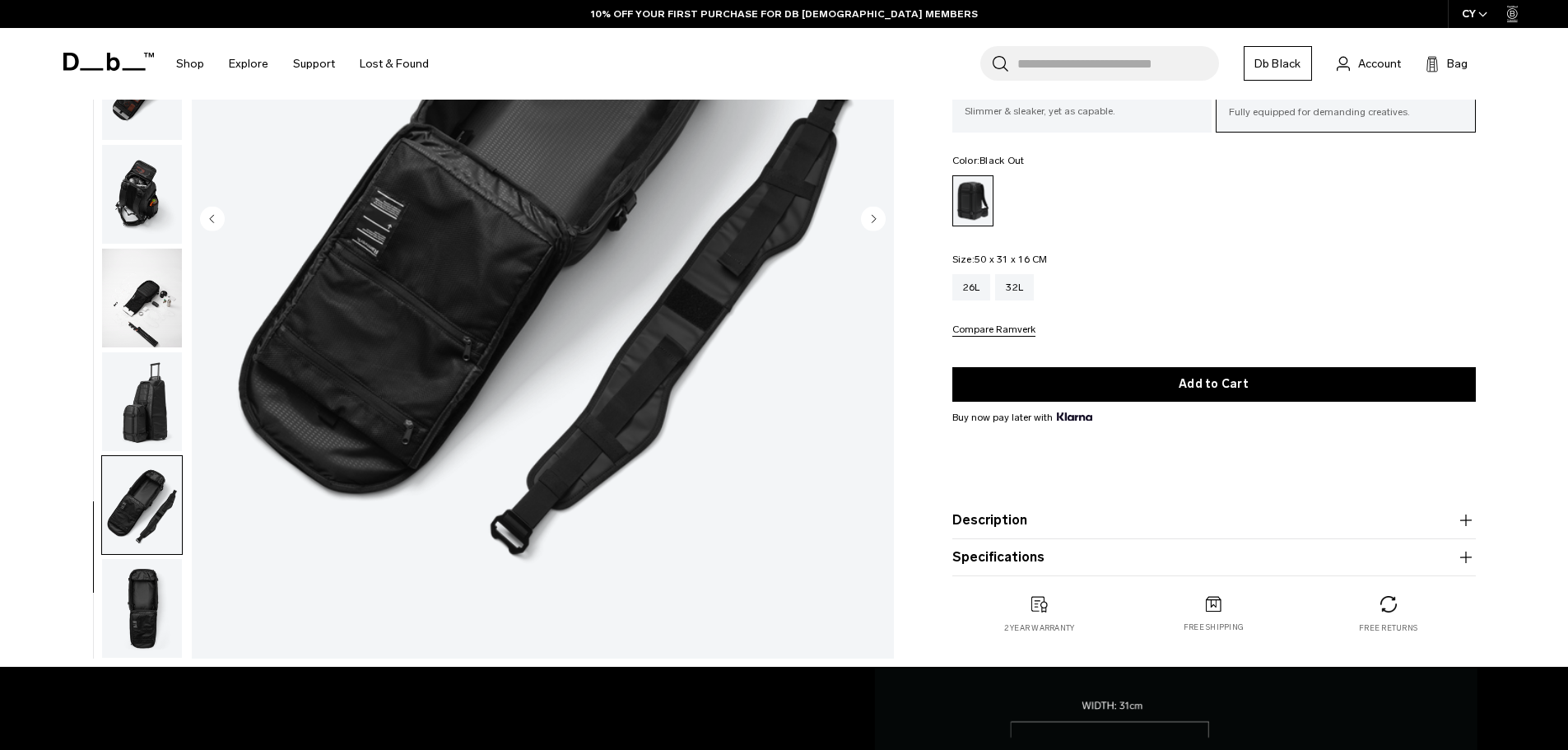
scroll to position [83, 0]
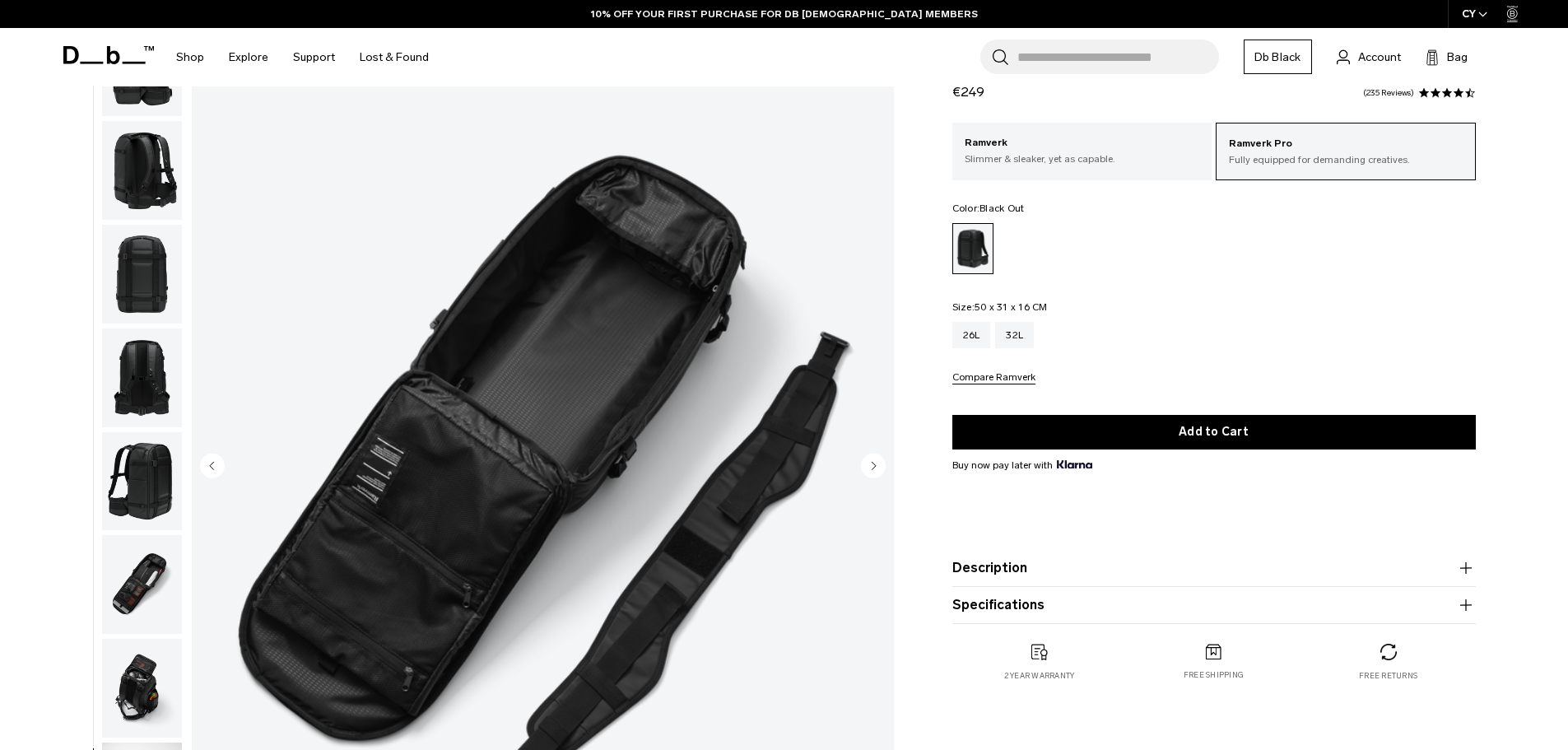
click at [139, 464] on img "button" at bounding box center [142, 481] width 80 height 99
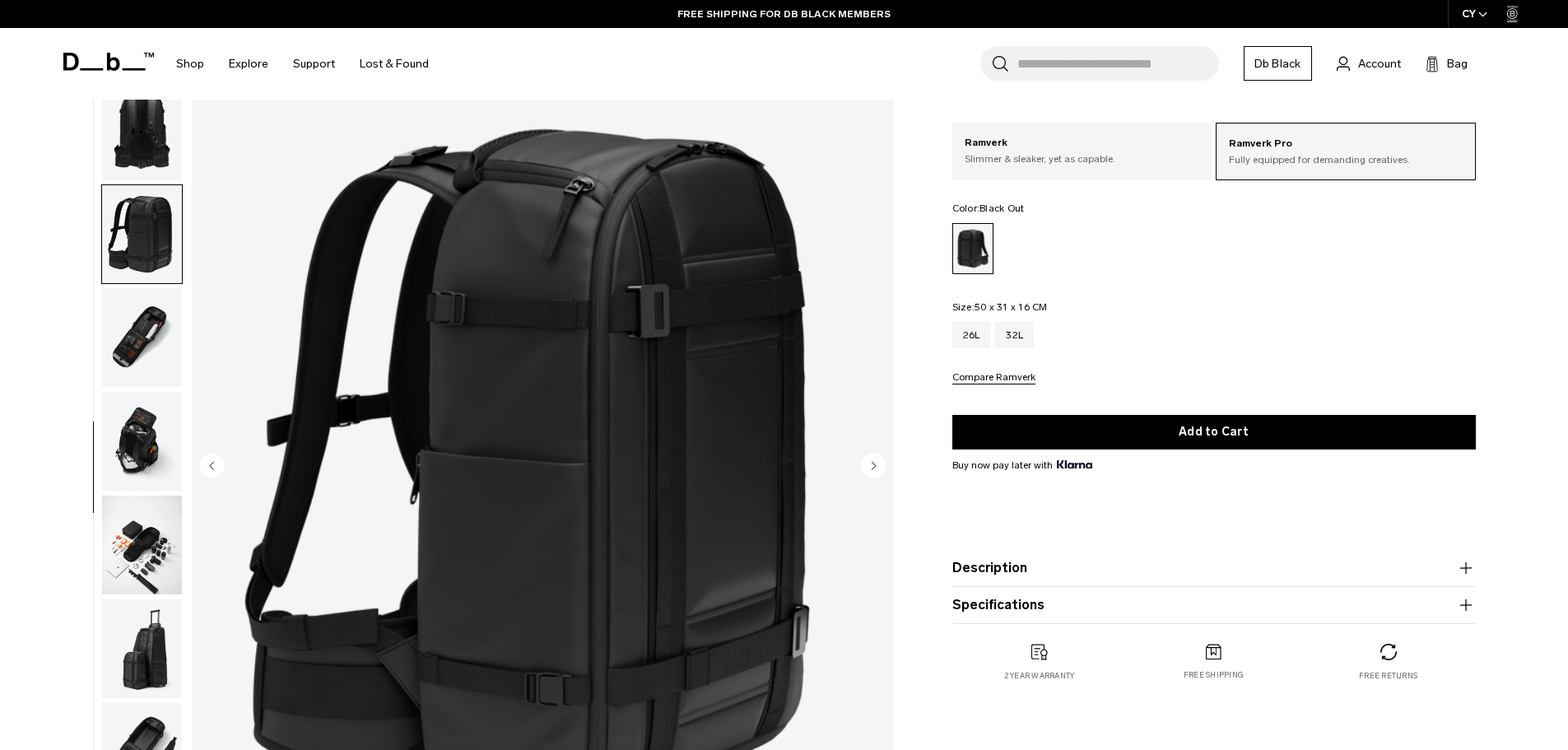
click at [150, 334] on img "button" at bounding box center [142, 337] width 80 height 99
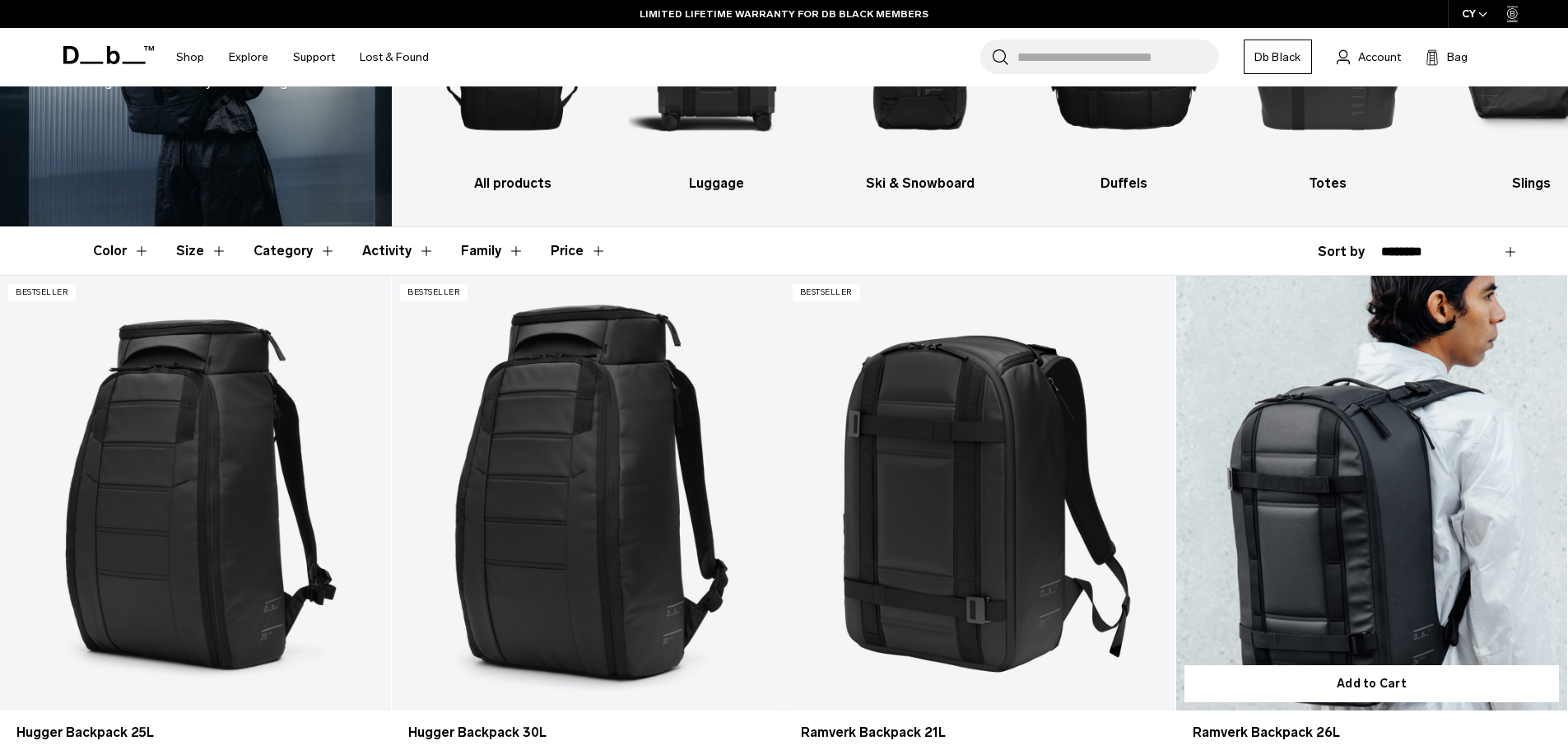
scroll to position [373, 0]
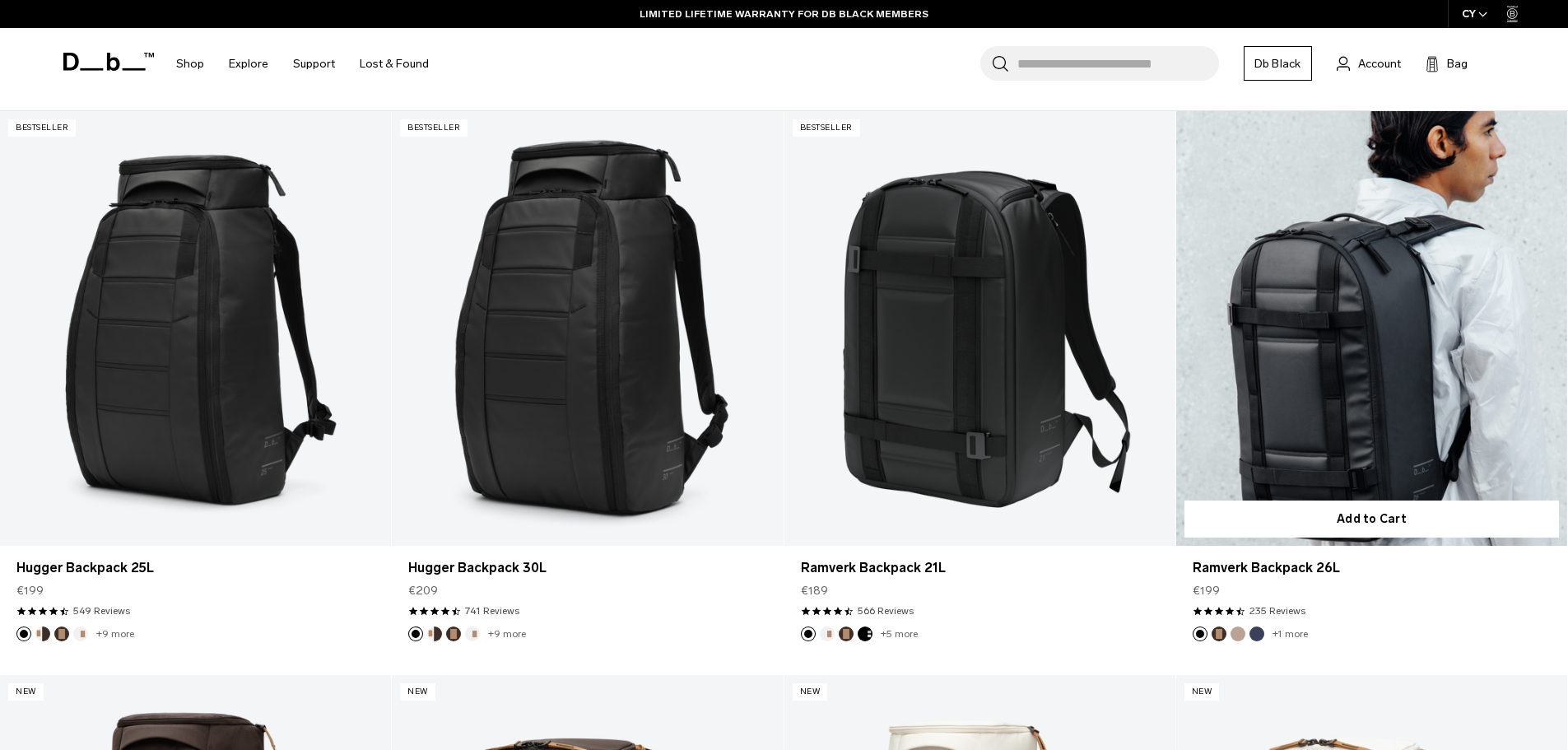
click at [1352, 395] on link "Ramverk Backpack 26L" at bounding box center [1372, 328] width 391 height 435
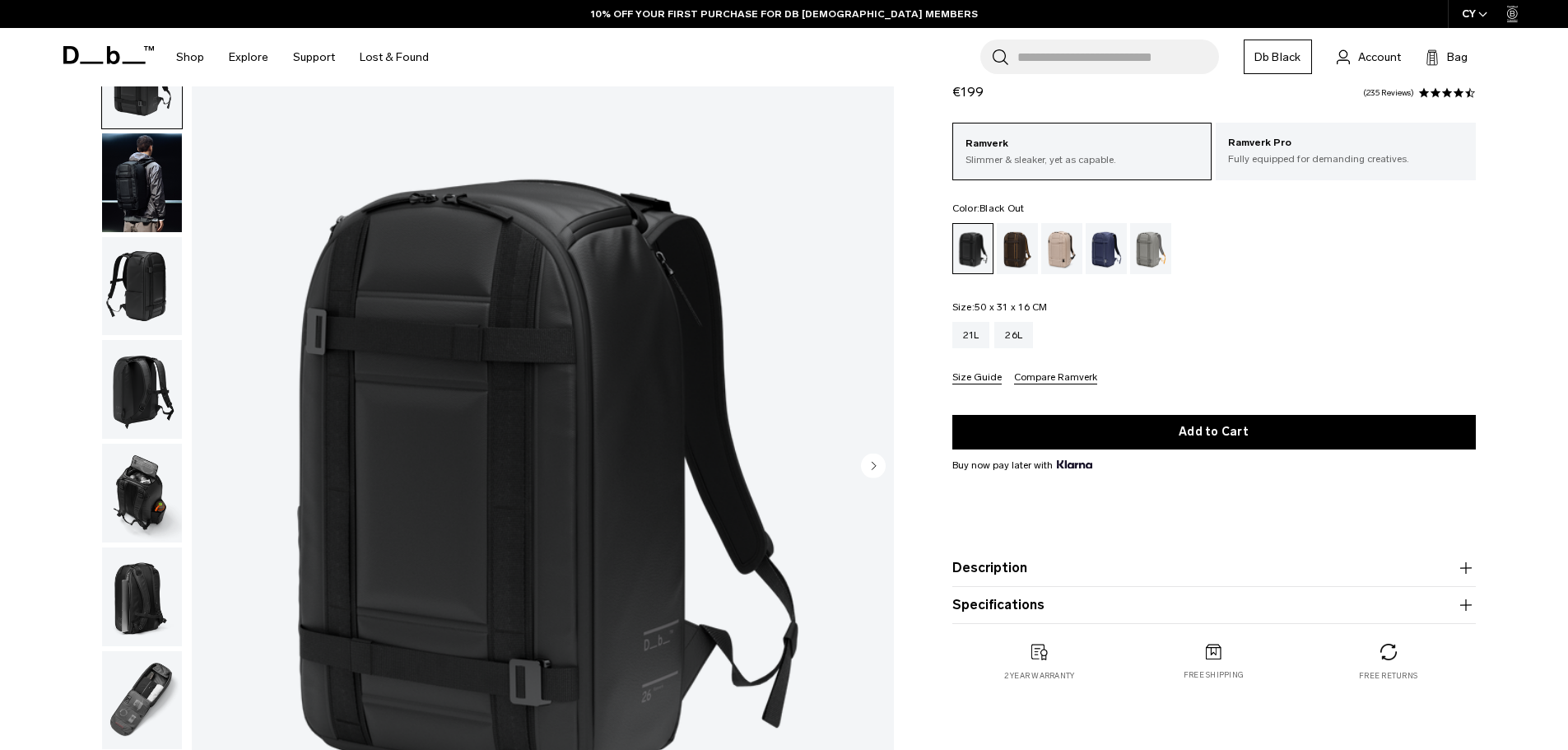
click at [149, 286] on img "button" at bounding box center [142, 286] width 80 height 99
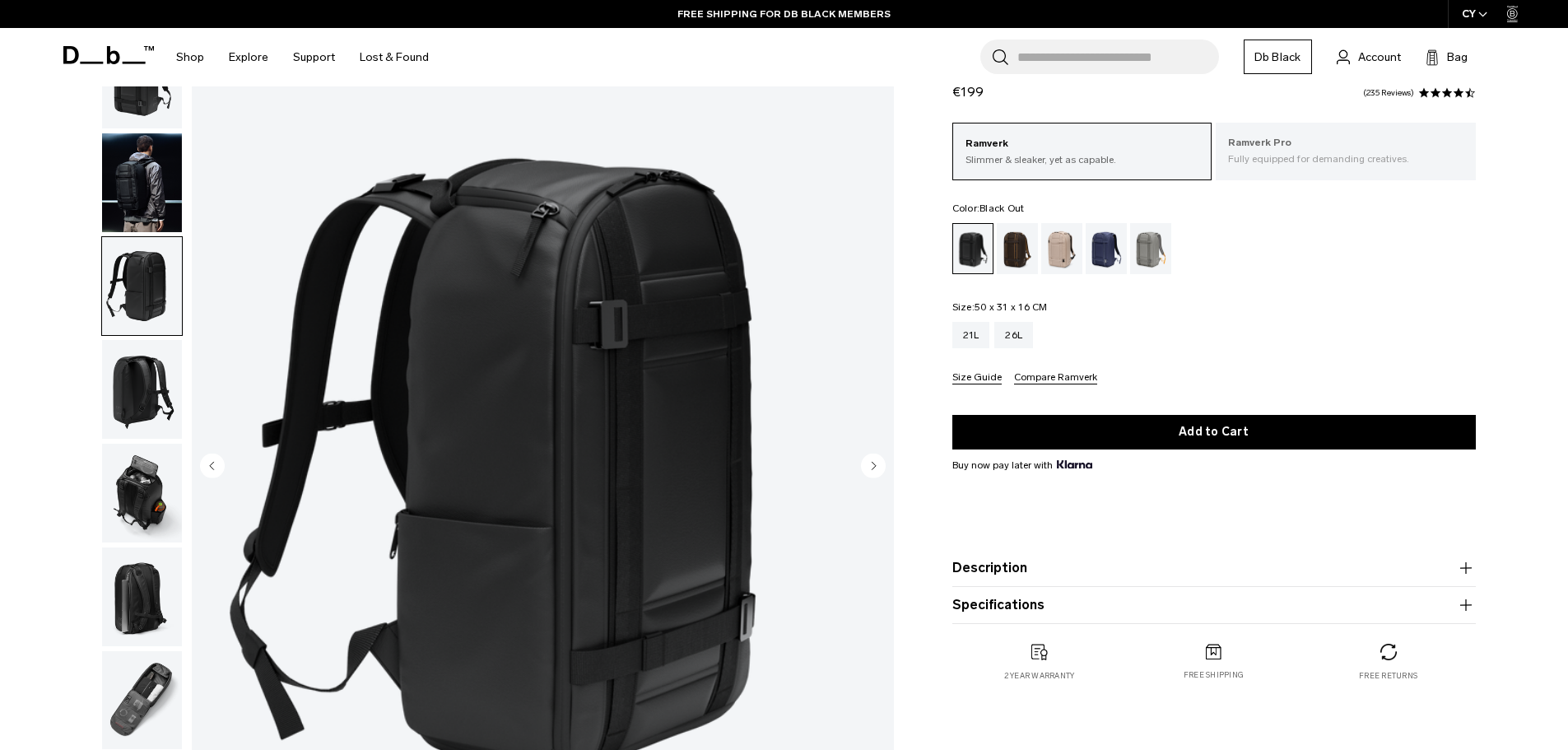
click at [1324, 165] on p "Fully equipped for demanding creatives." at bounding box center [1346, 159] width 236 height 15
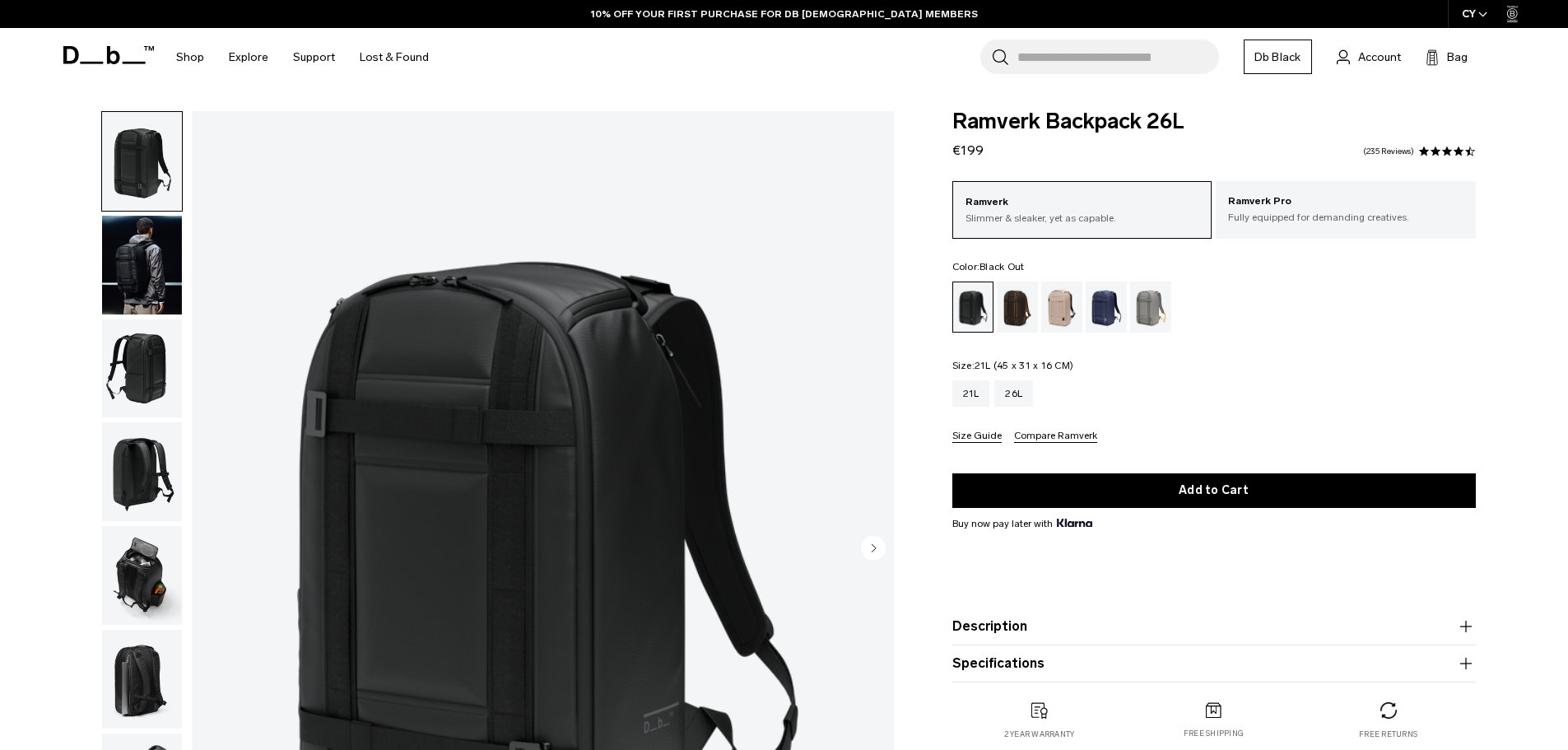
click at [978, 392] on div "21L" at bounding box center [971, 393] width 38 height 26
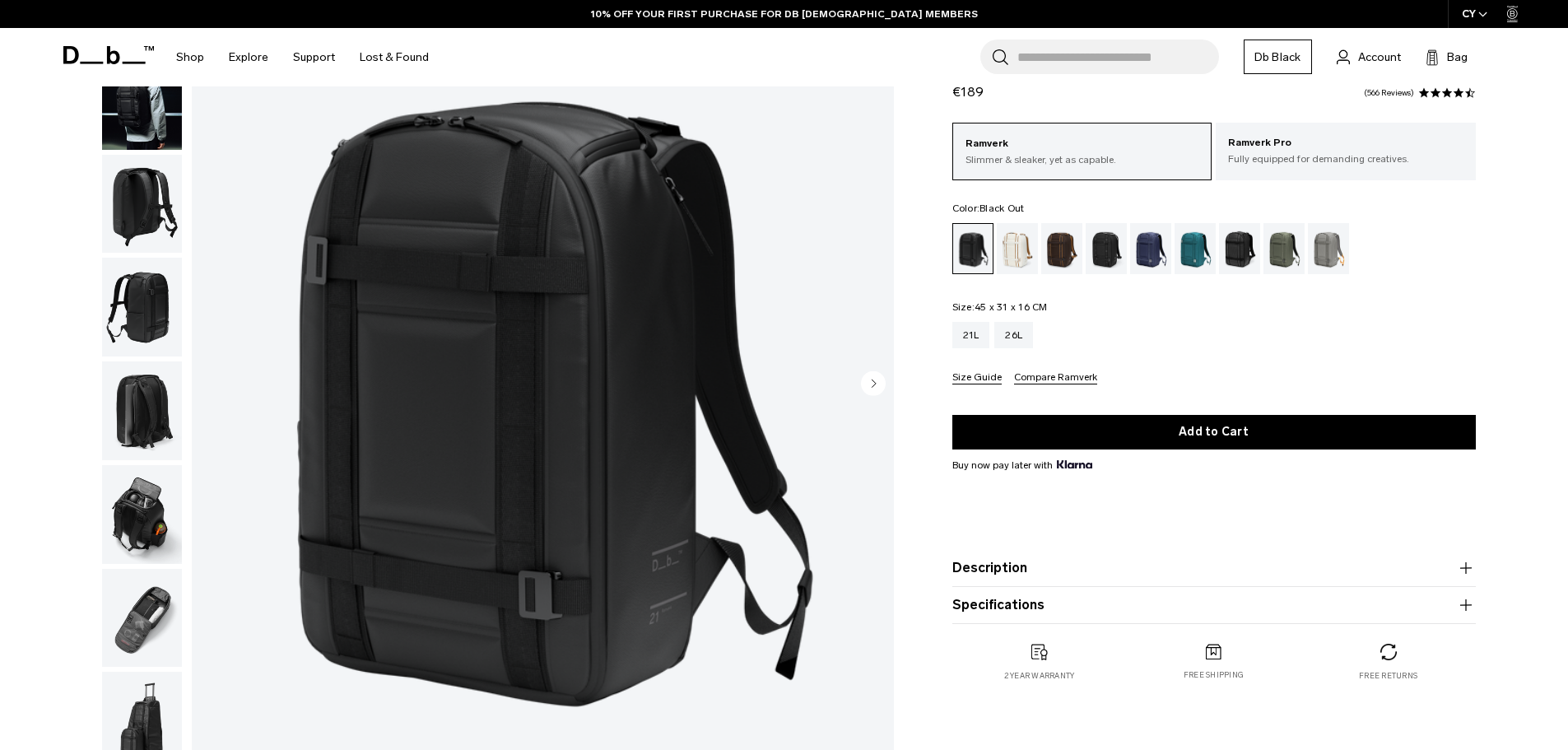
click at [143, 120] on img "button" at bounding box center [142, 100] width 80 height 99
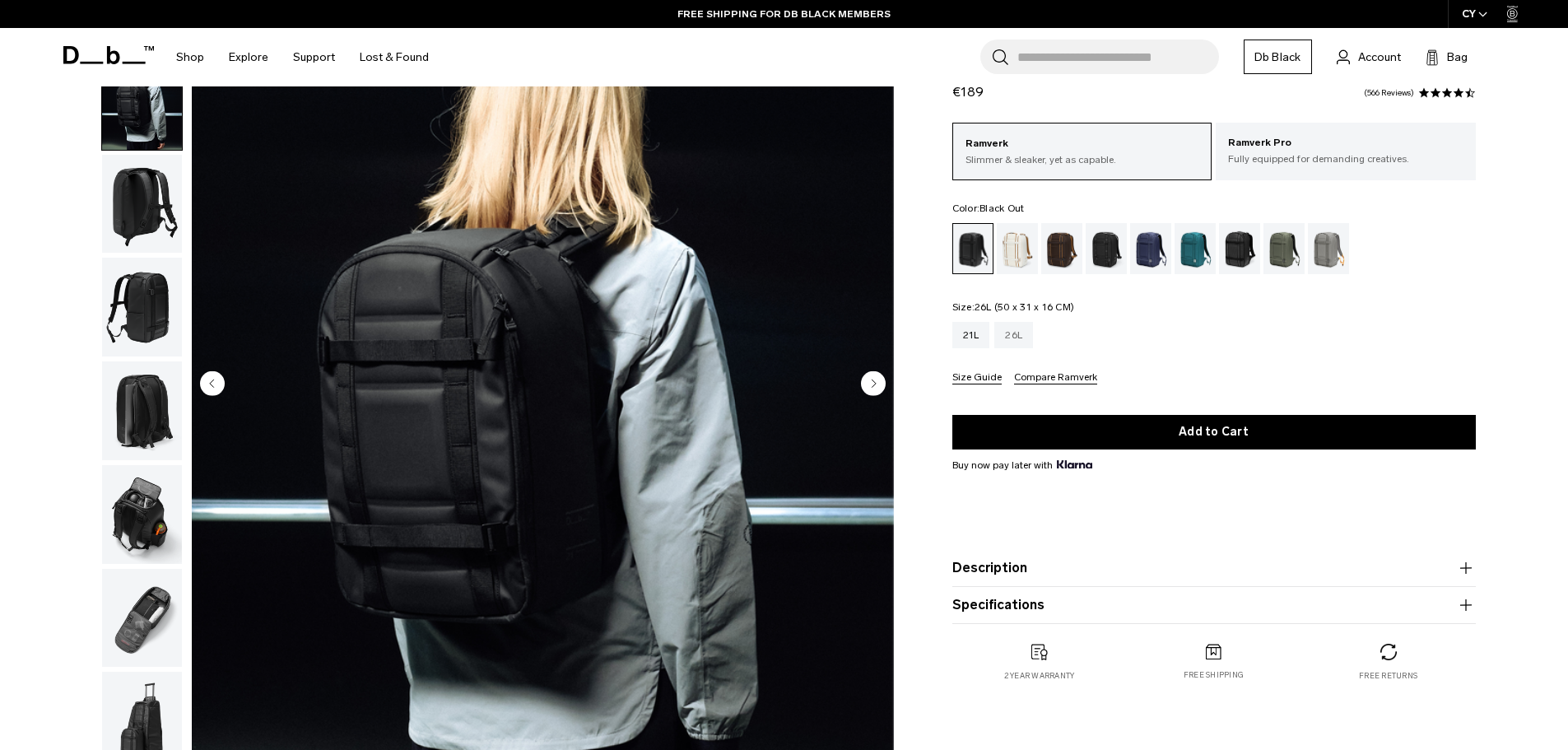
click at [1020, 341] on div "26L" at bounding box center [1013, 335] width 39 height 26
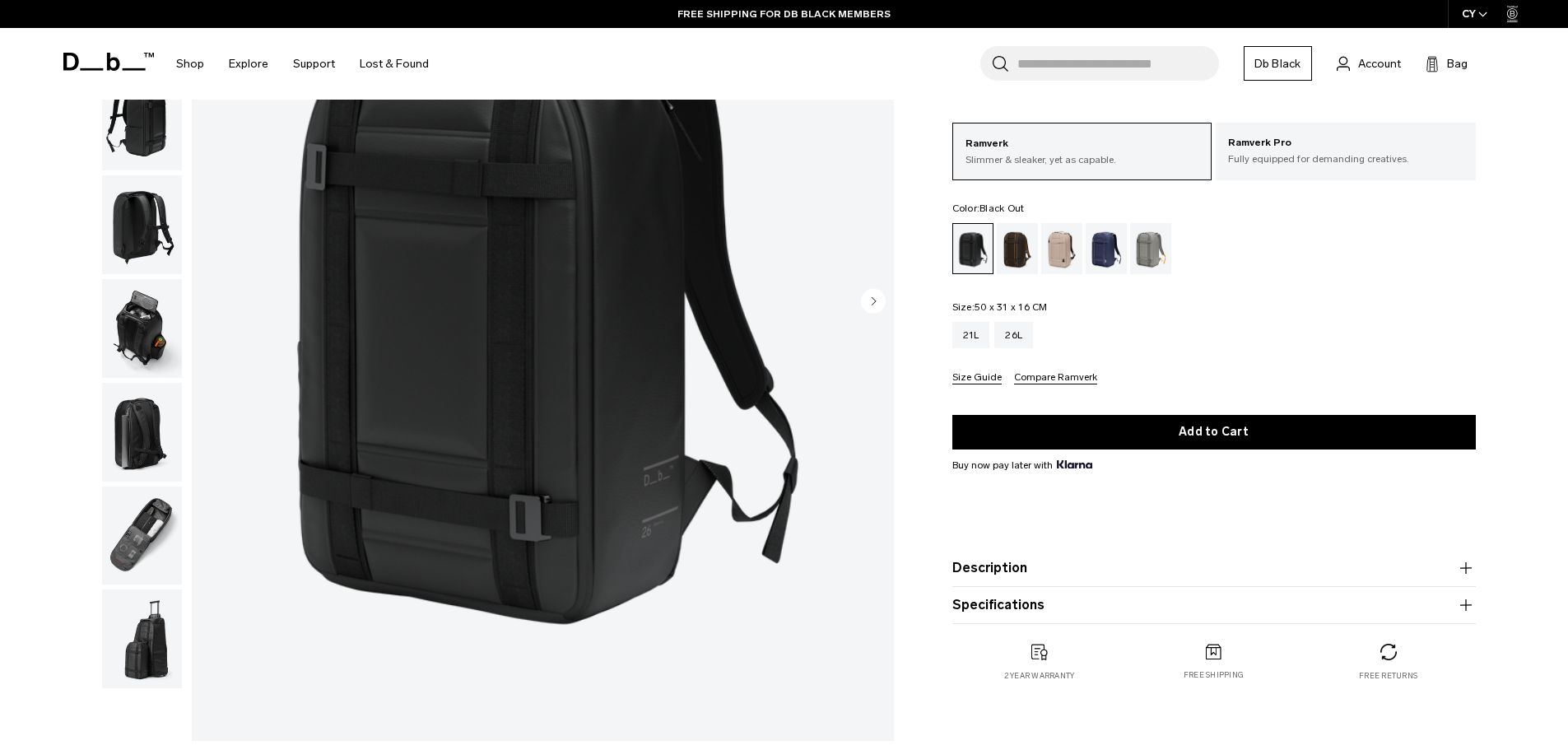
scroll to position [165, 0]
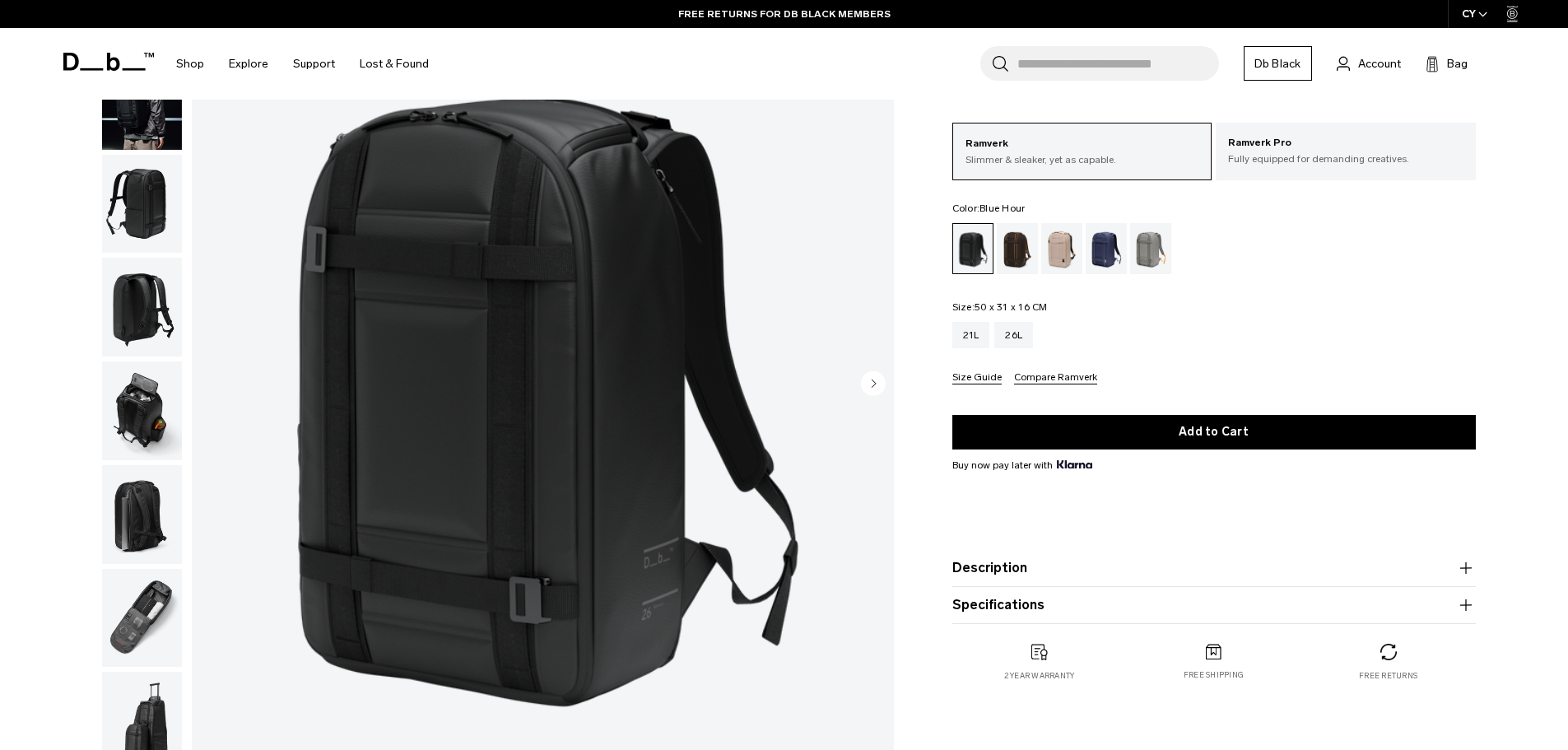
click at [1097, 259] on div "Blue Hour" at bounding box center [1106, 248] width 42 height 51
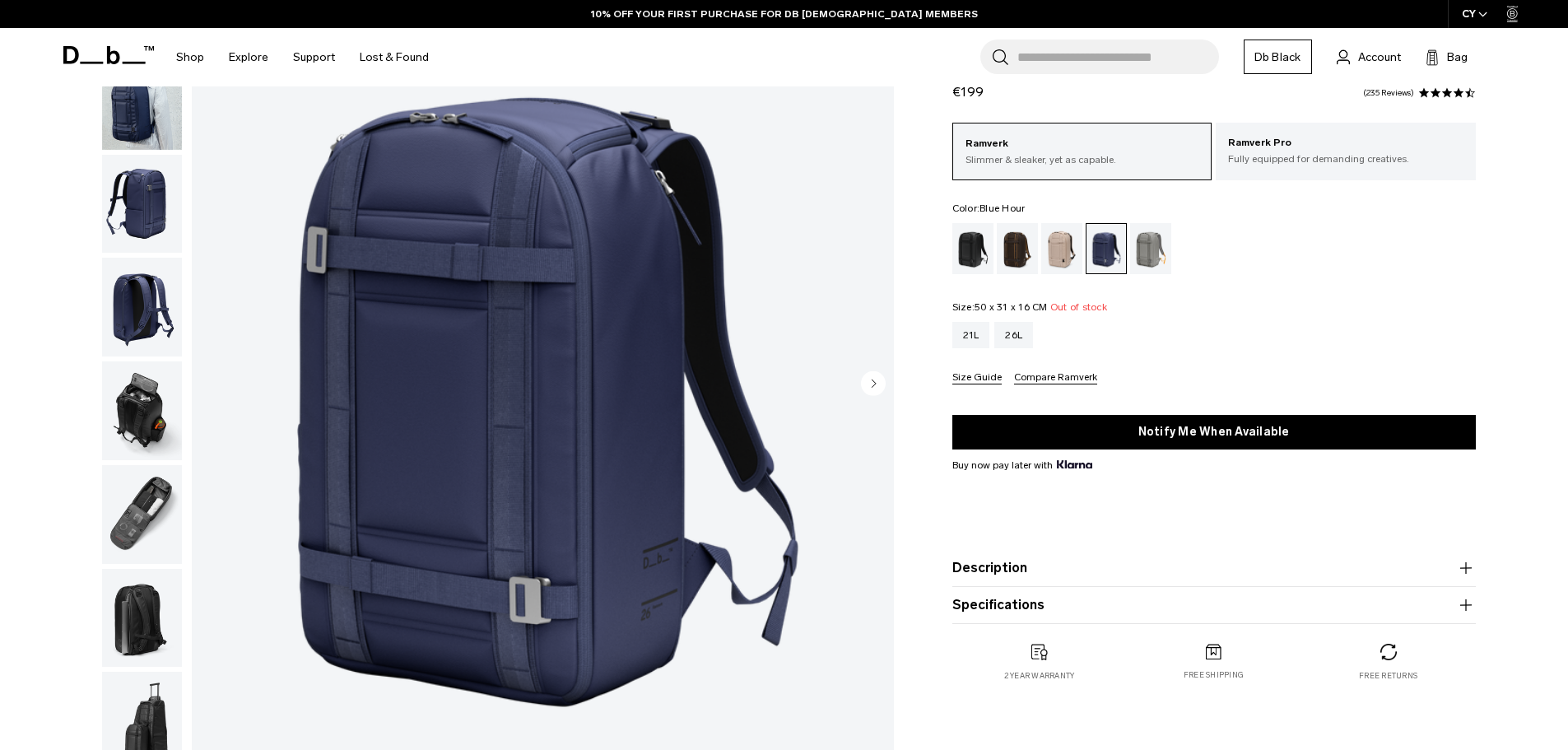
click at [164, 205] on img "button" at bounding box center [142, 204] width 80 height 99
